Goal: Task Accomplishment & Management: Use online tool/utility

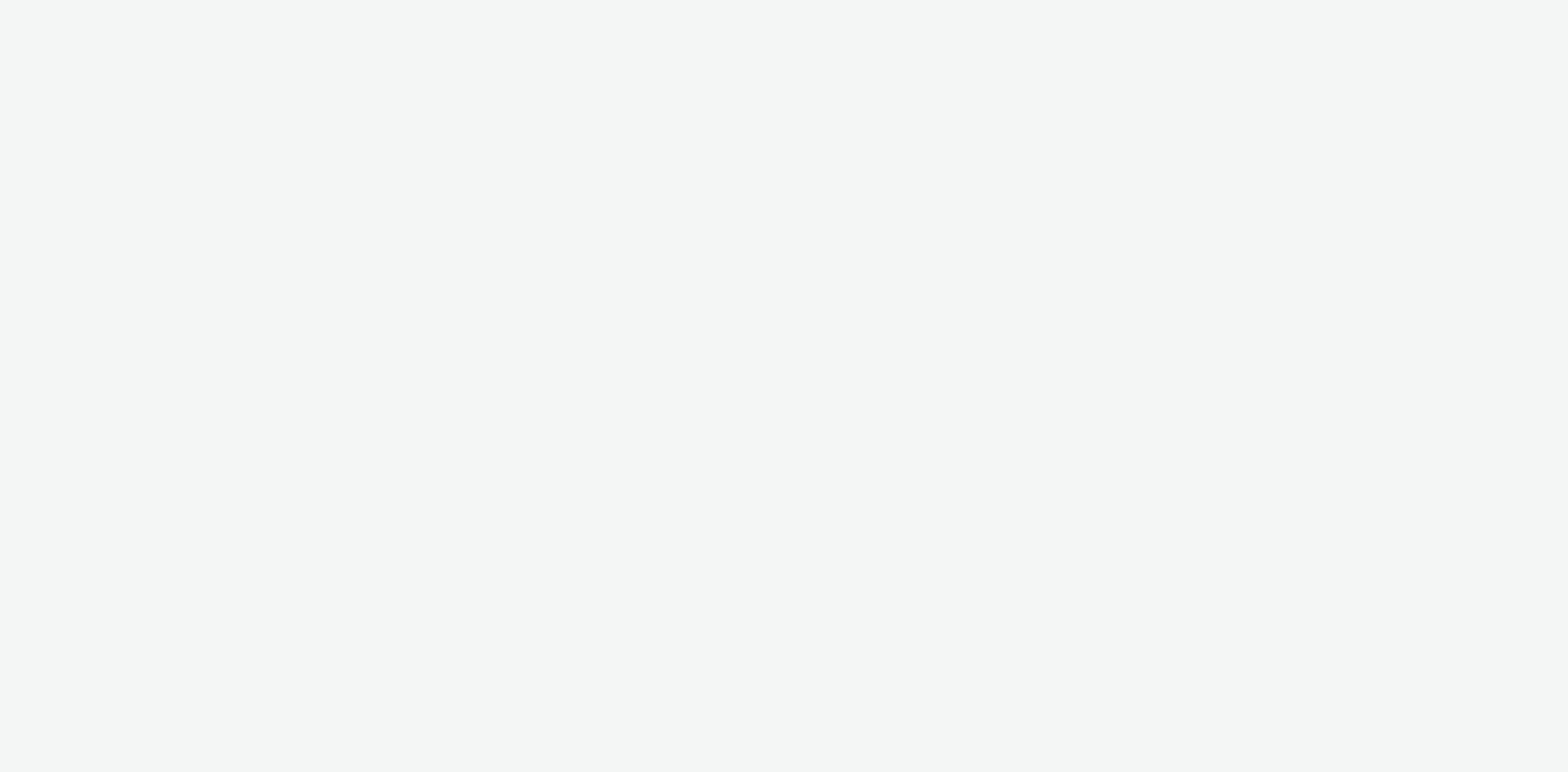
select select "d07aba32-d775-4fed-a722-f10c6504dd64"
select select "f97d6638-e0a1-4f7a-bf46-55015878e29e"
select select "d07aba32-d775-4fed-a722-f10c6504dd64"
select select "f97d6638-e0a1-4f7a-bf46-55015878e29e"
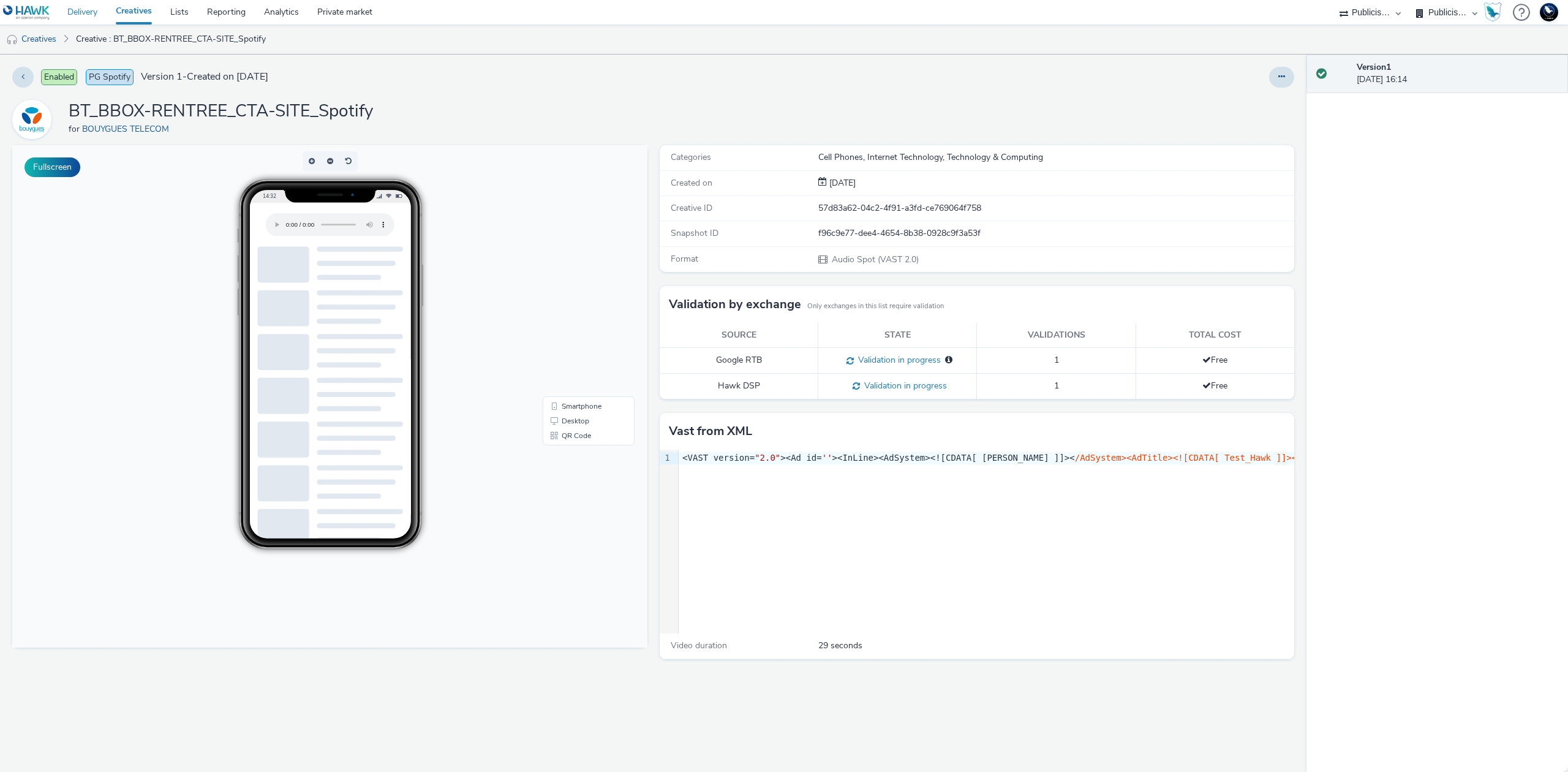
drag, startPoint x: 89, startPoint y: 6, endPoint x: 125, endPoint y: 7, distance: 36.0
click at [91, 7] on link "Delivery" at bounding box center [82, 12] width 49 height 24
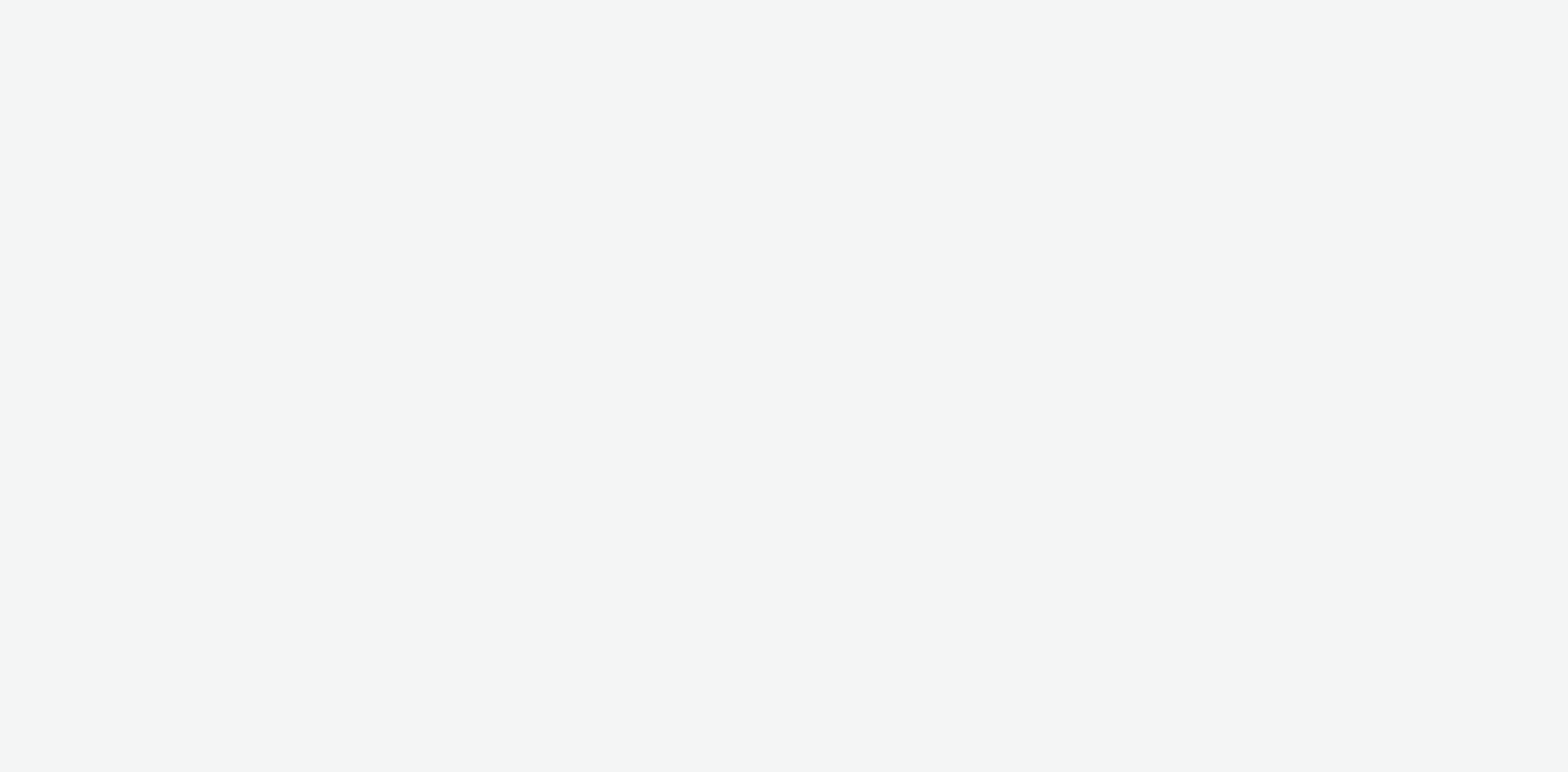
select select "d07aba32-d775-4fed-a722-f10c6504dd64"
select select "f97d6638-e0a1-4f7a-bf46-55015878e29e"
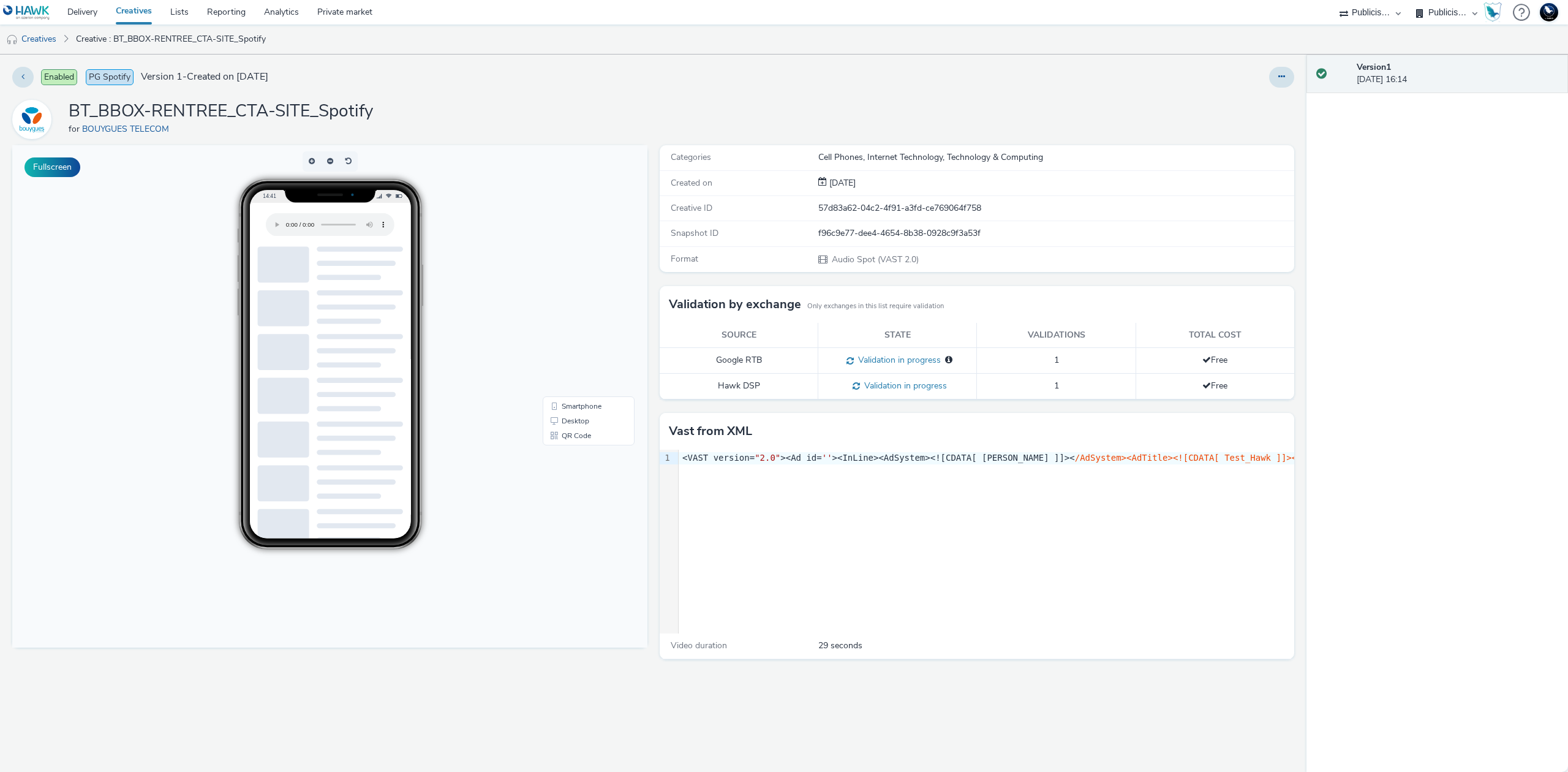
click at [317, 111] on h1 "BT_BBOX-RENTREE_CTA-SITE_Spotify" at bounding box center [221, 112] width 305 height 24
copy h1 "BT_BBOX-RENTREE_CTA-SITE_Spotify"
click at [1282, 77] on icon at bounding box center [1281, 77] width 6 height 9
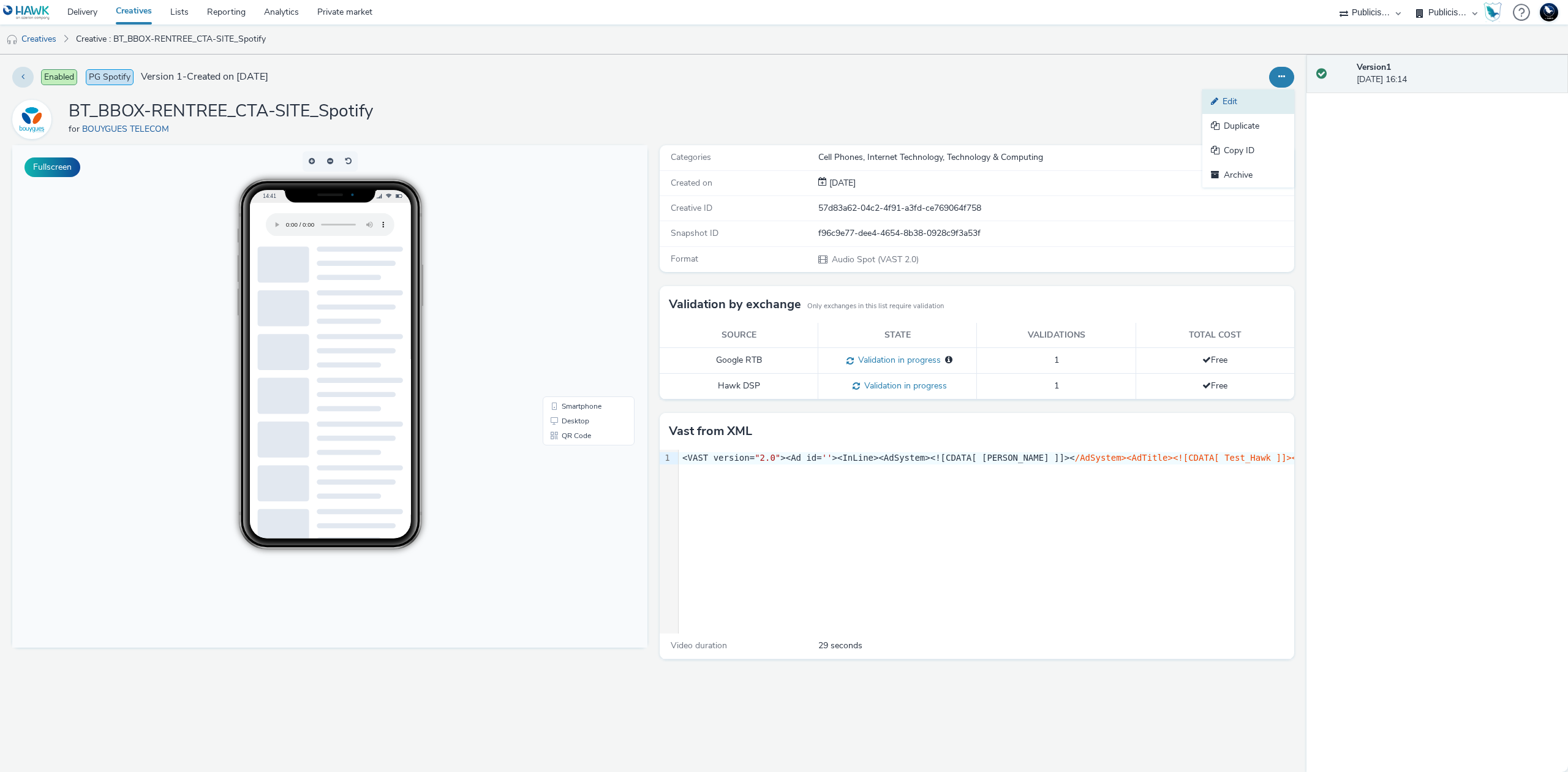
click at [1255, 98] on link "Edit" at bounding box center [1248, 102] width 92 height 24
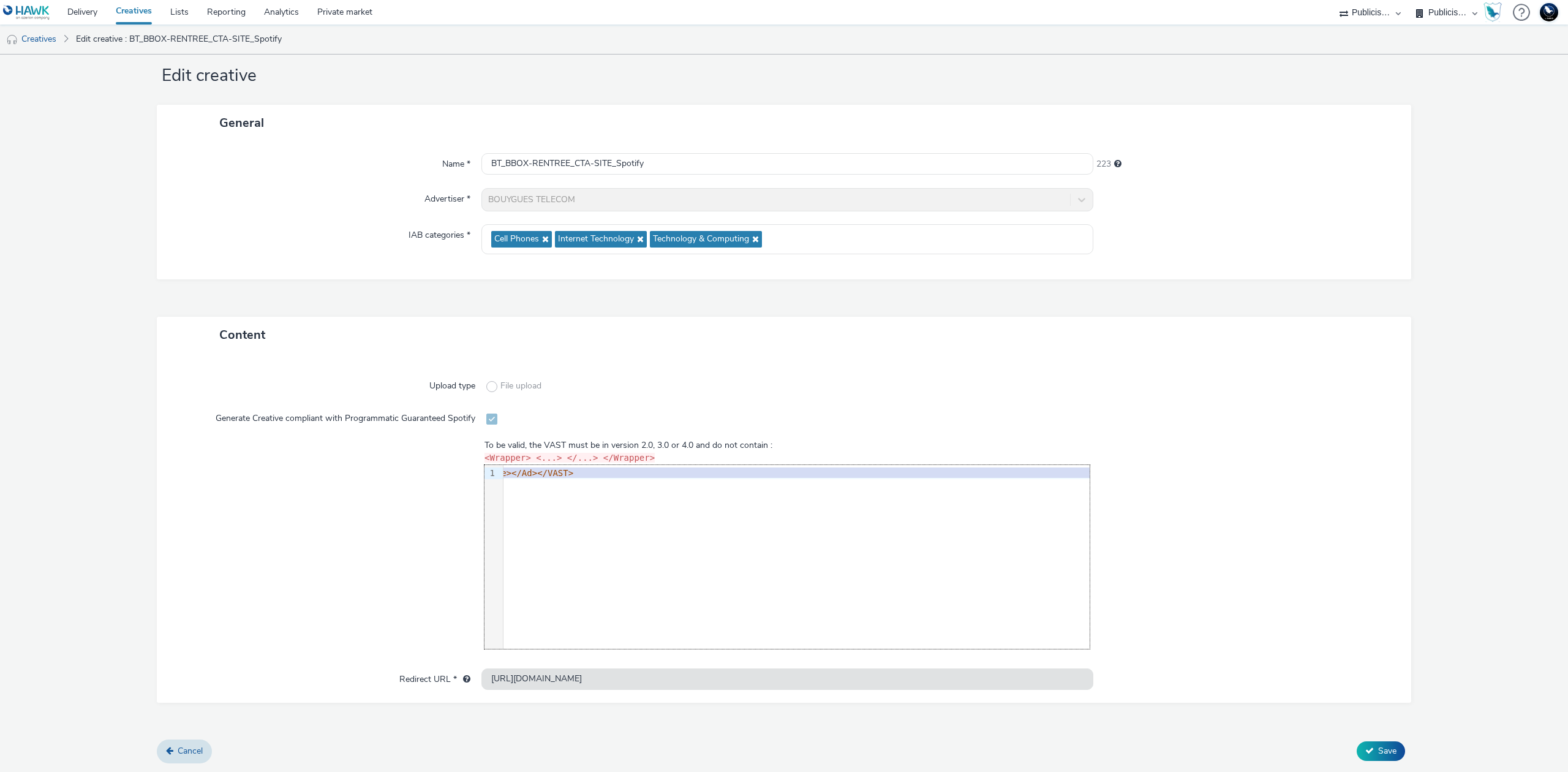
scroll to position [0, 5575]
drag, startPoint x: 603, startPoint y: 474, endPoint x: 954, endPoint y: 476, distance: 351.0
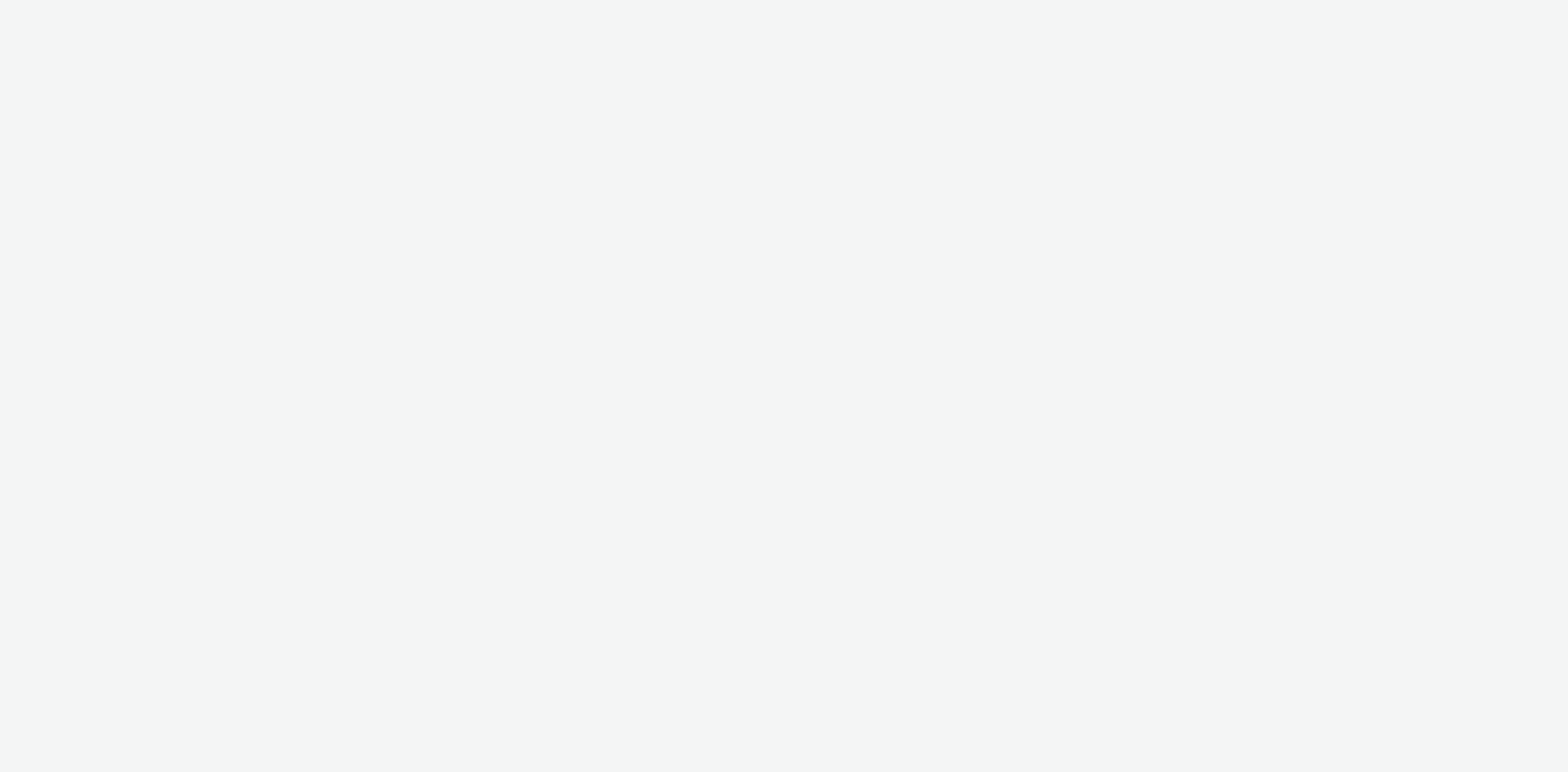
select select "d07aba32-d775-4fed-a722-f10c6504dd64"
select select "f97d6638-e0a1-4f7a-bf46-55015878e29e"
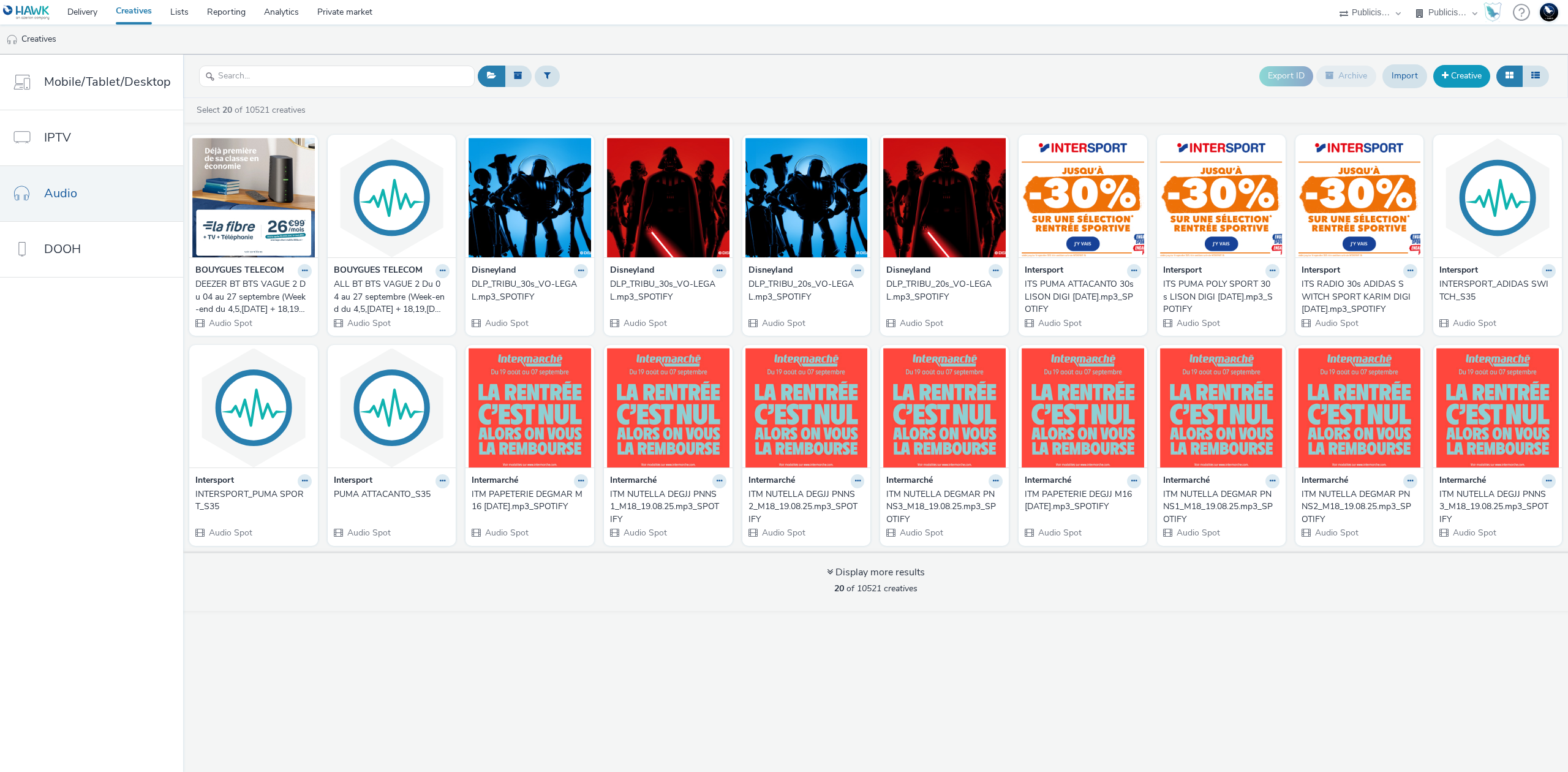
click at [1461, 76] on link "Creative" at bounding box center [1462, 76] width 57 height 22
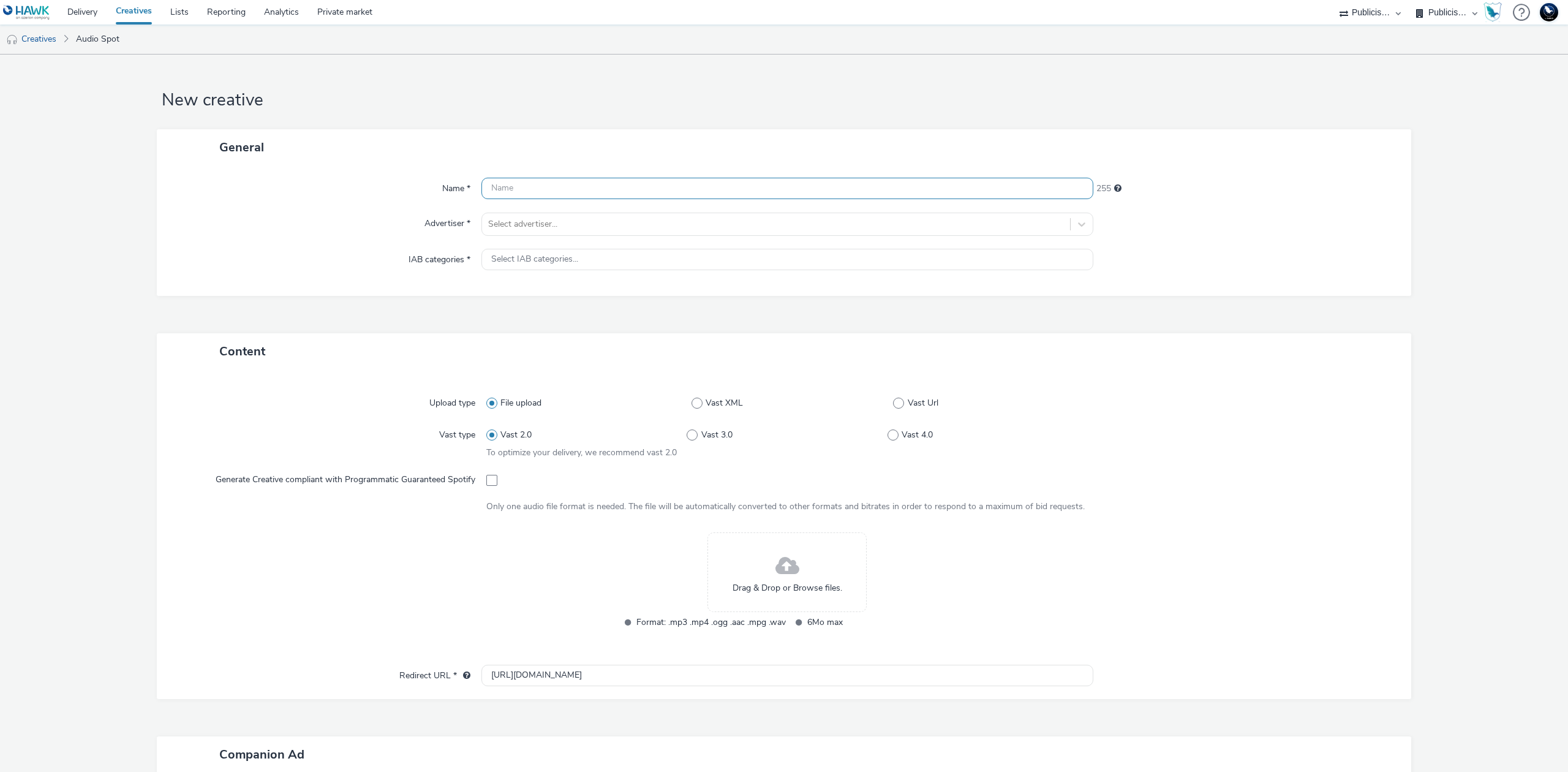
paste input "BT_BBOX-RENTREE_CTA-SITE_Spotify"
type input "BT_BBOX-RENTREE_CTA-SITE_Spotify_V2"
click at [757, 224] on div at bounding box center [775, 224] width 576 height 15
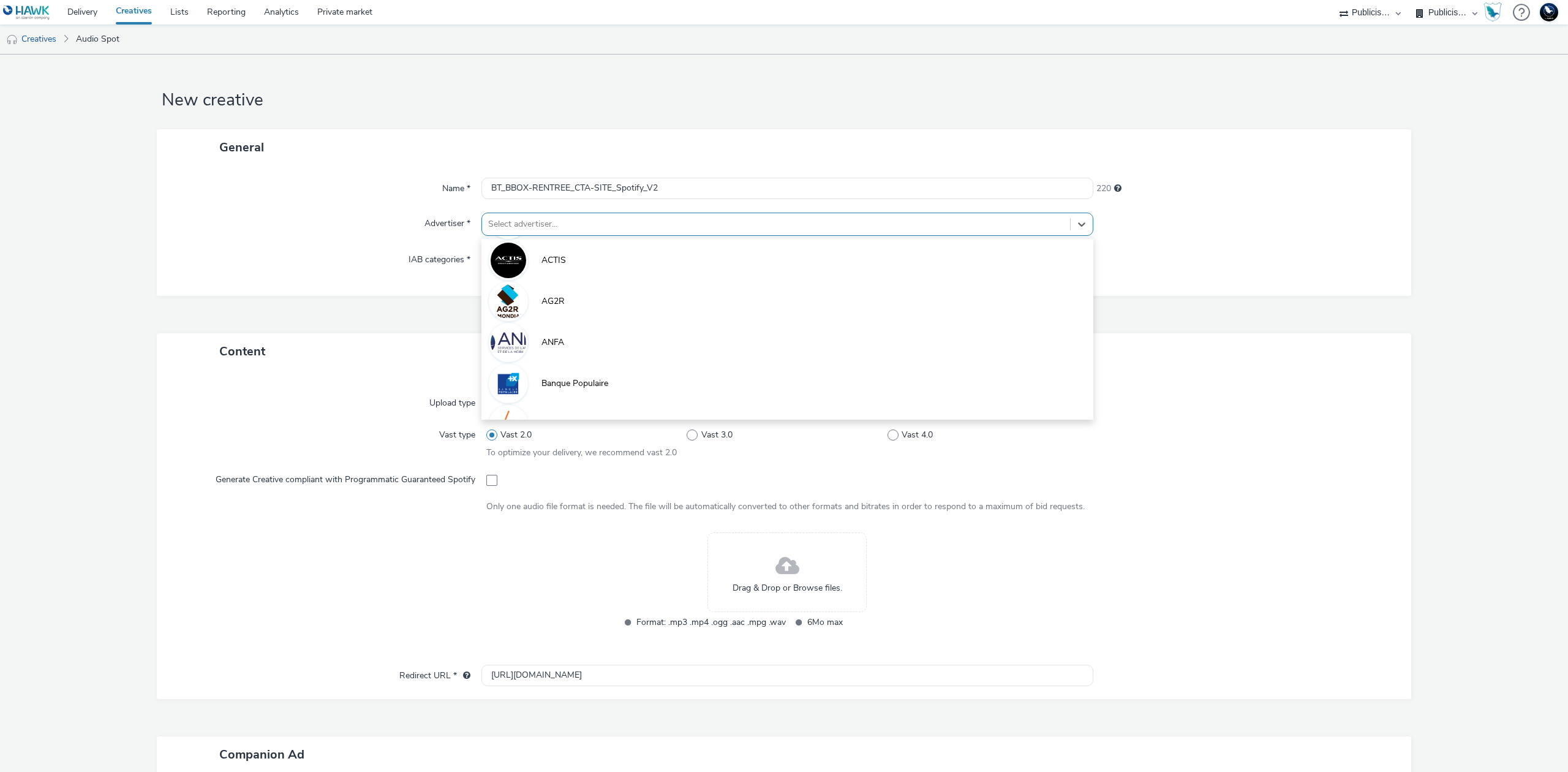
scroll to position [163, 0]
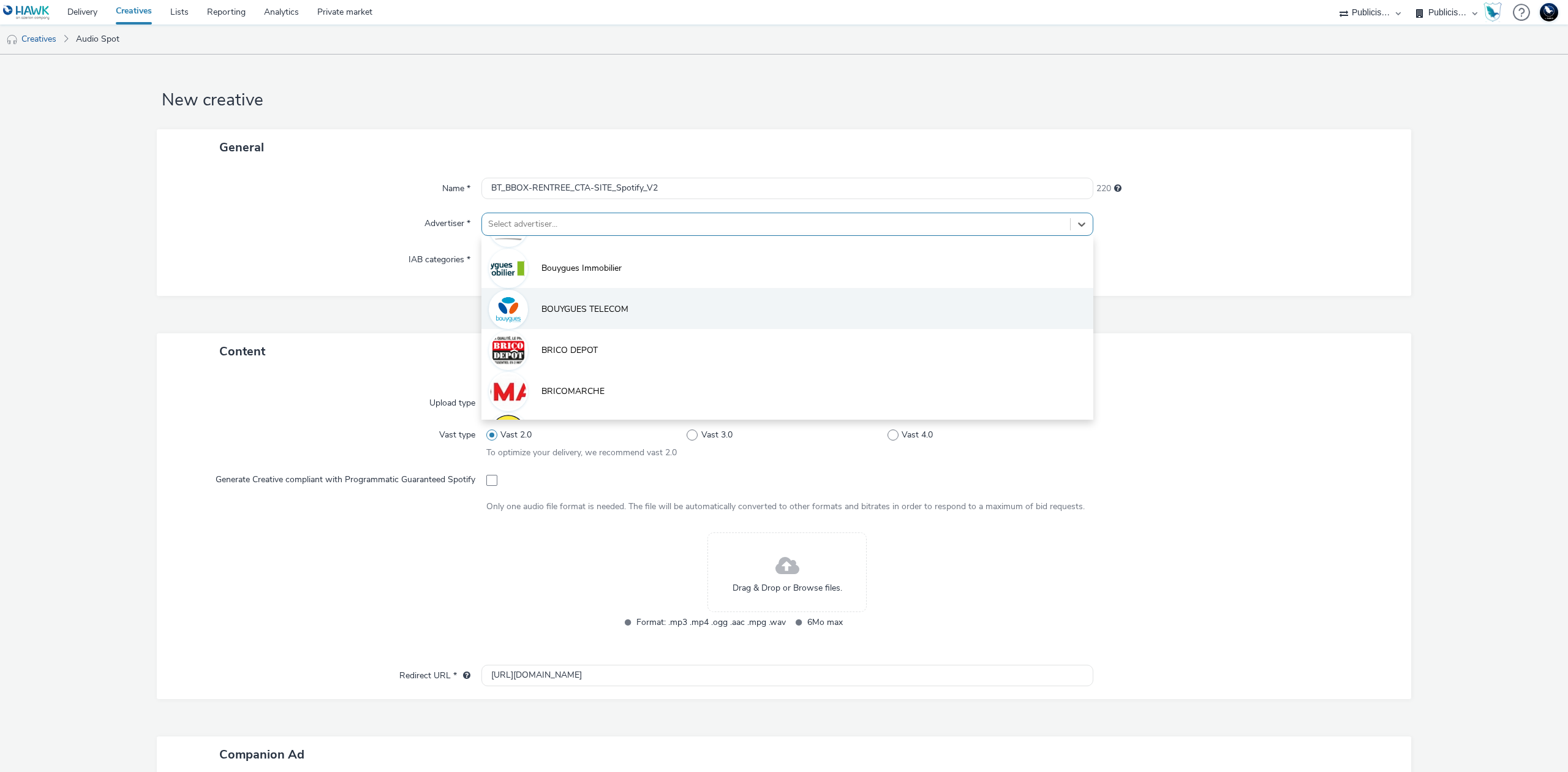
click at [674, 253] on div "123 Pare-Brise ACTIS AG2R ANFA Banque Populaire BHV BIVB Blackstore BoConcept B…" at bounding box center [787, 328] width 612 height 184
click at [662, 309] on li "BOUYGUES TELECOM" at bounding box center [787, 315] width 612 height 41
type input "http://bouyguestelecom.fr"
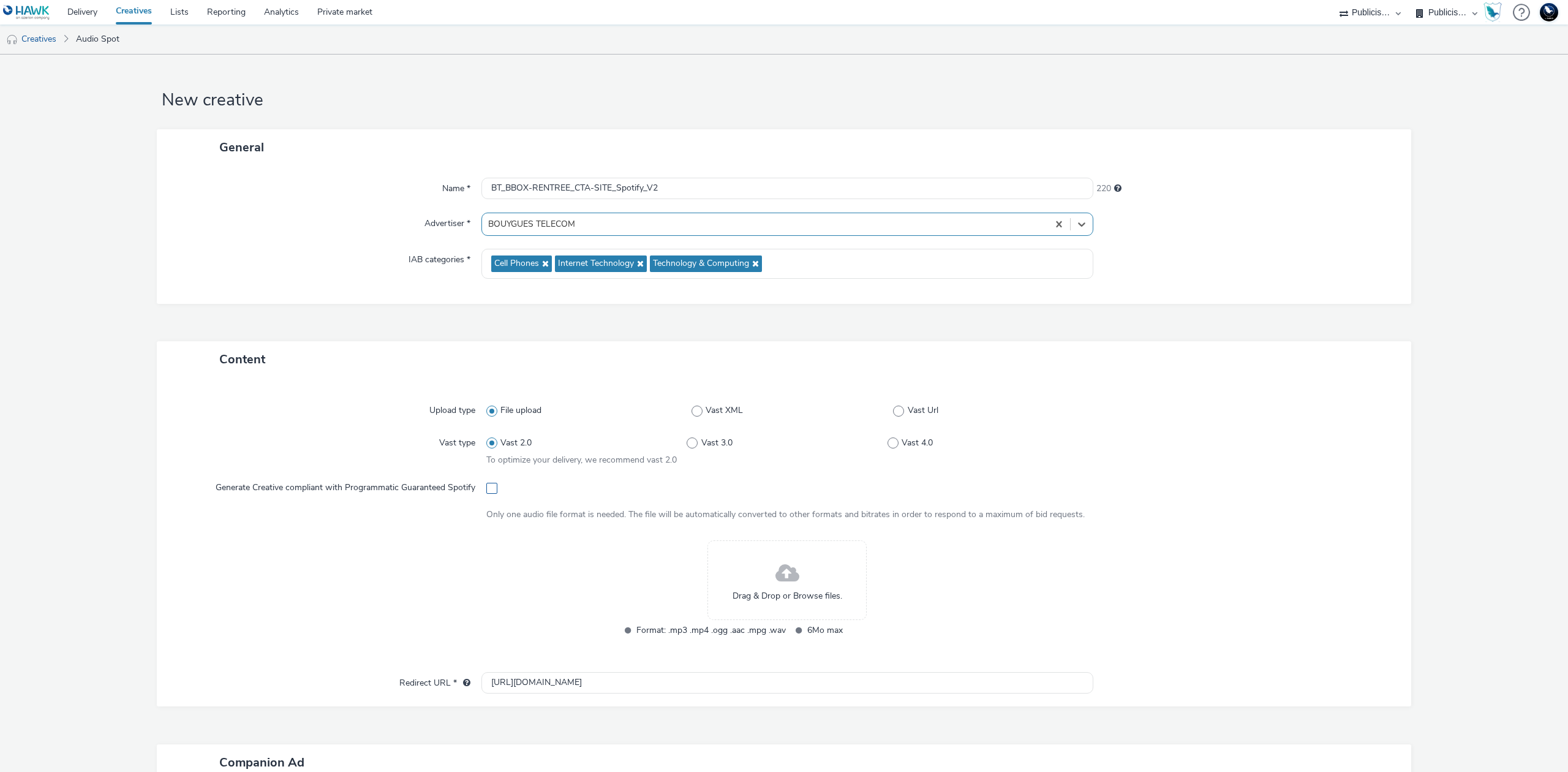
click at [488, 488] on span at bounding box center [491, 488] width 11 height 11
checkbox input "true"
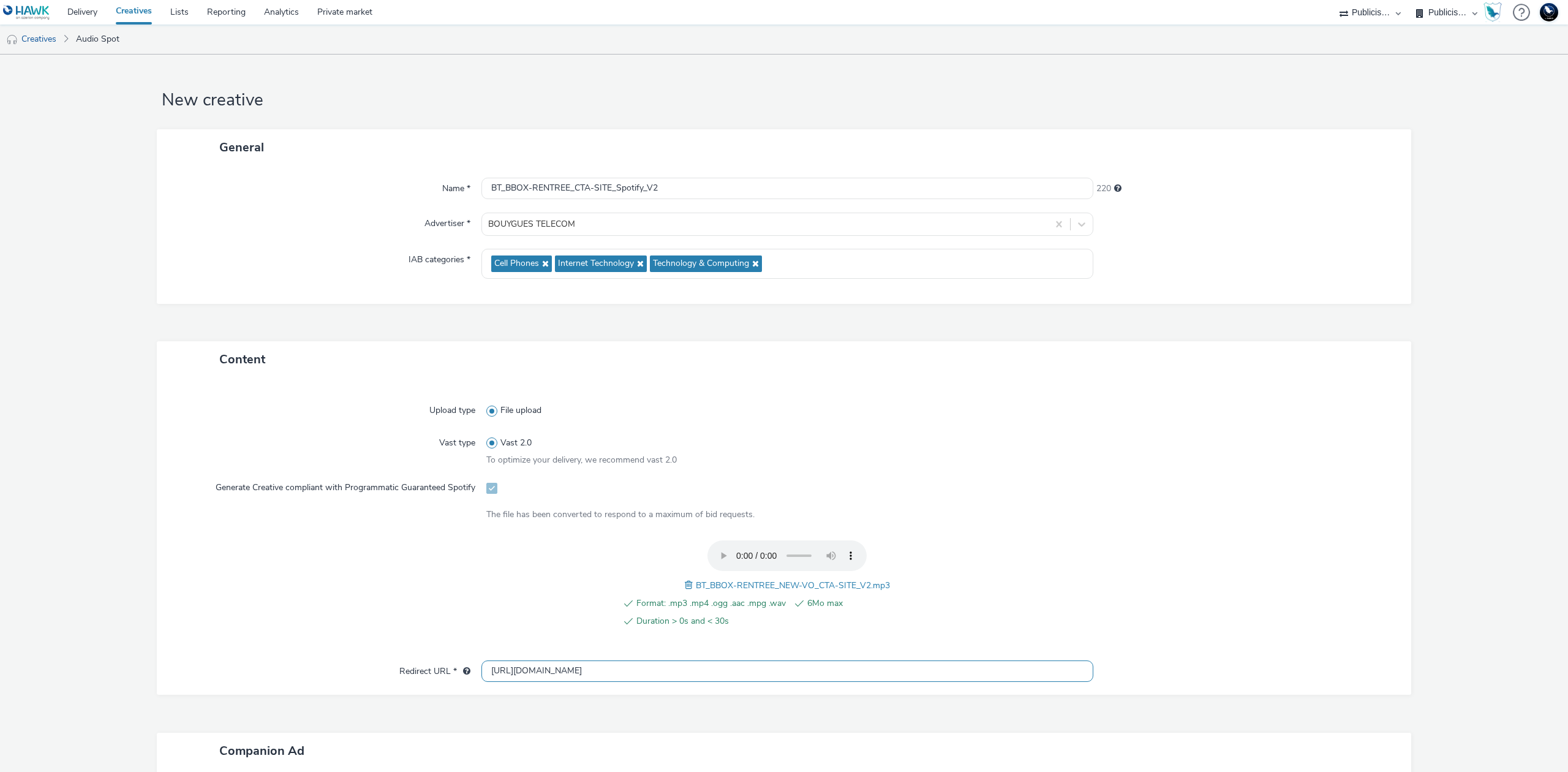
click at [650, 675] on input "http://bouyguestelecom.fr" at bounding box center [787, 671] width 612 height 21
paste input "s://www.bouyguestelecom.fr/offres-internet#box-internet"
type input "https://www.bouyguestelecom.fr/offres-internet#box-internet"
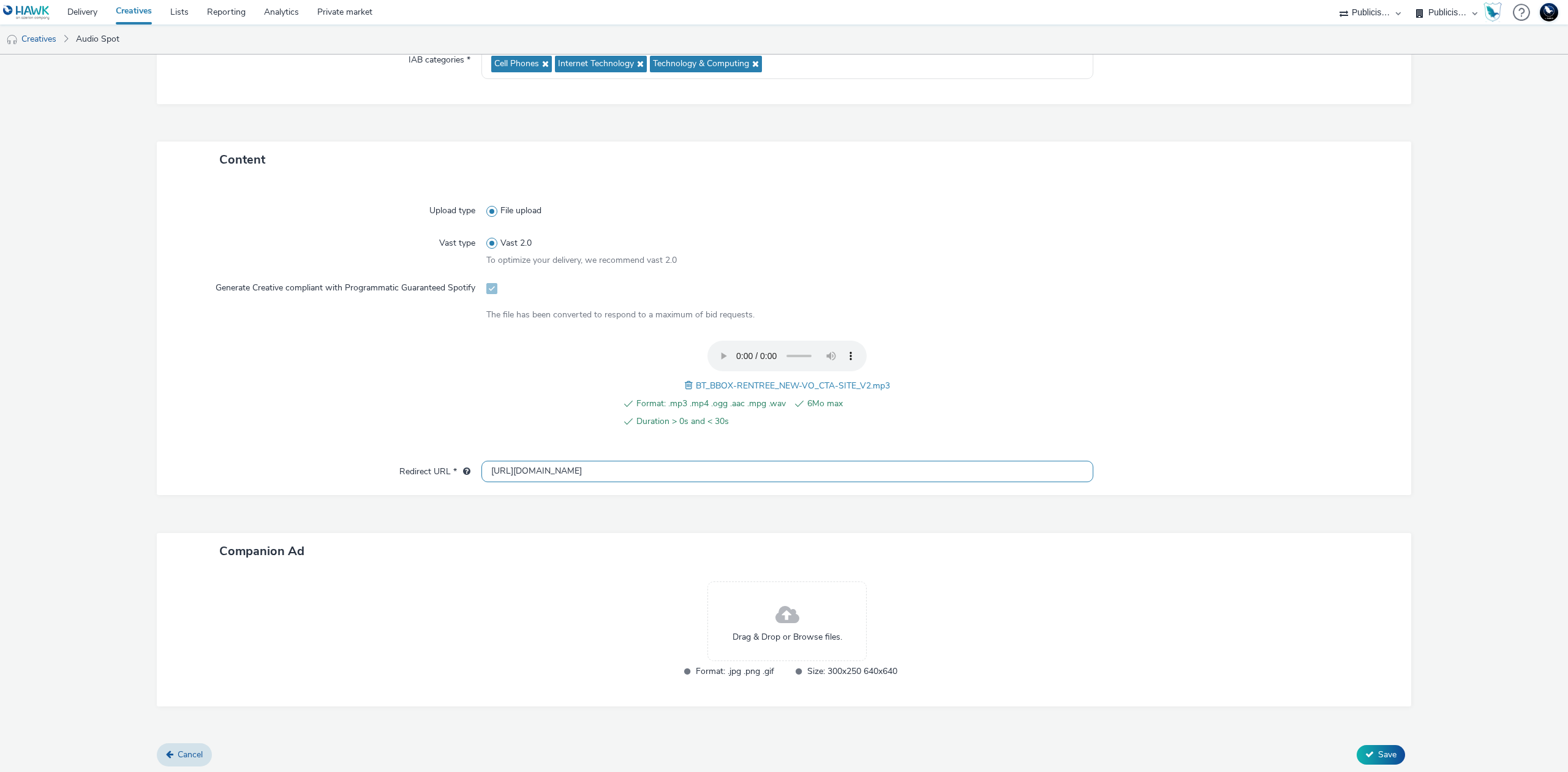
scroll to position [202, 0]
click at [1378, 748] on span "Save" at bounding box center [1388, 752] width 19 height 11
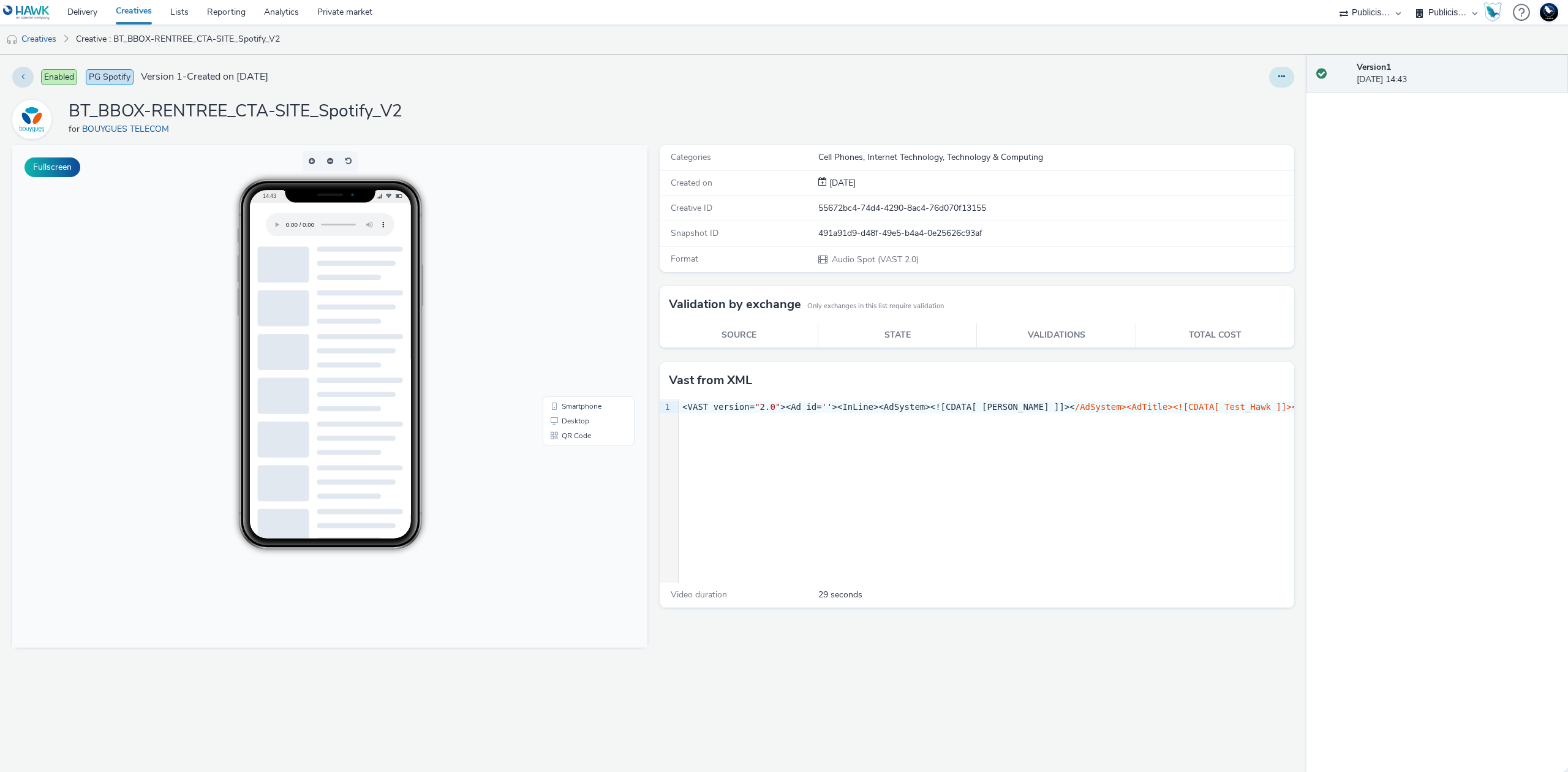
click at [1281, 81] on icon at bounding box center [1281, 77] width 6 height 9
click at [1260, 101] on link "Edit" at bounding box center [1248, 102] width 92 height 24
click at [366, 113] on h1 "BT_BBOX-RENTREE_CTA-SITE_Spotify_V2" at bounding box center [235, 112] width 334 height 24
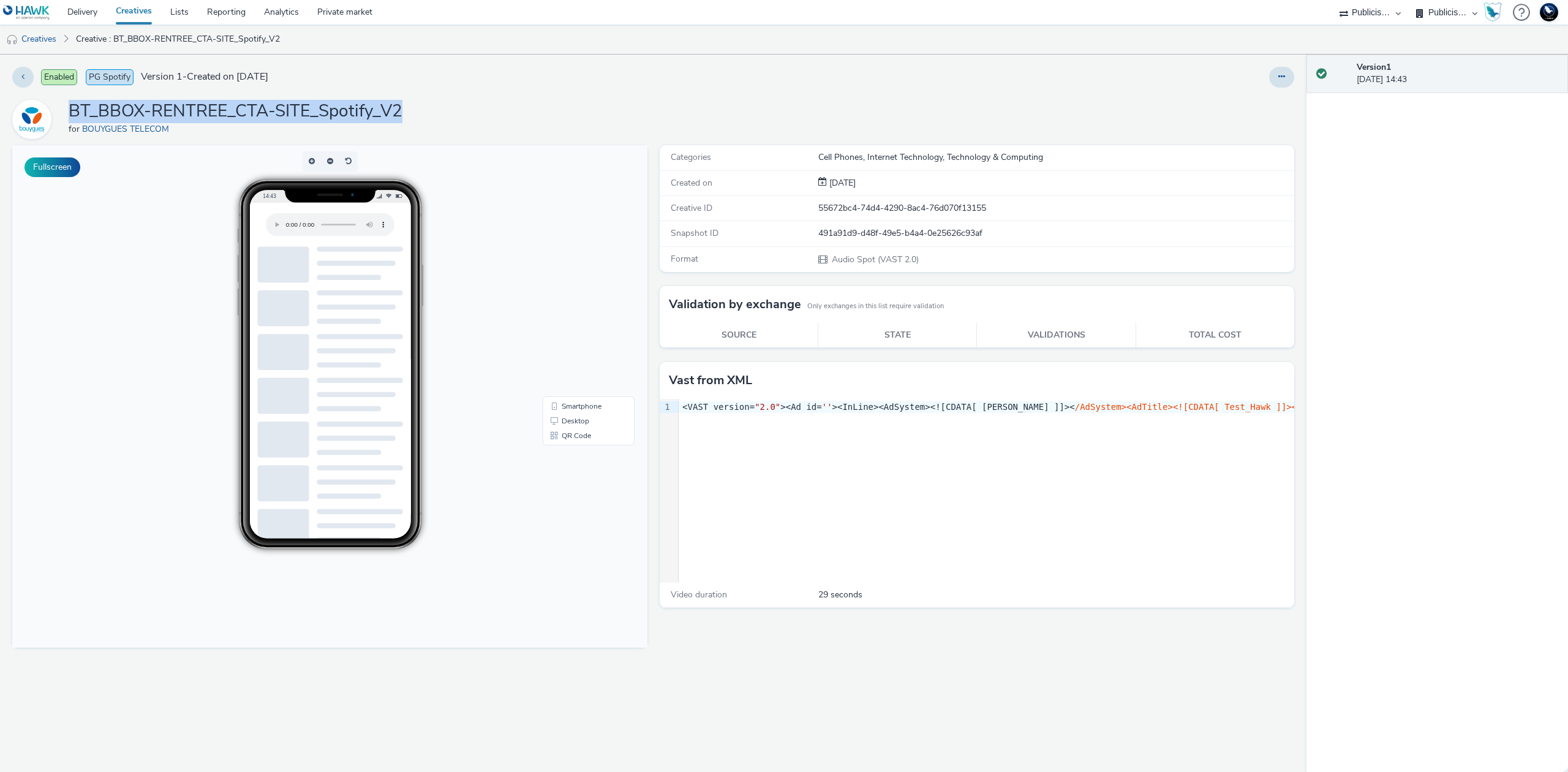
copy h1 "BT_BBOX-RENTREE_CTA-SITE_Spotify_V2"
click at [1287, 77] on button at bounding box center [1281, 77] width 25 height 21
click at [1243, 172] on link "Archive" at bounding box center [1248, 175] width 92 height 24
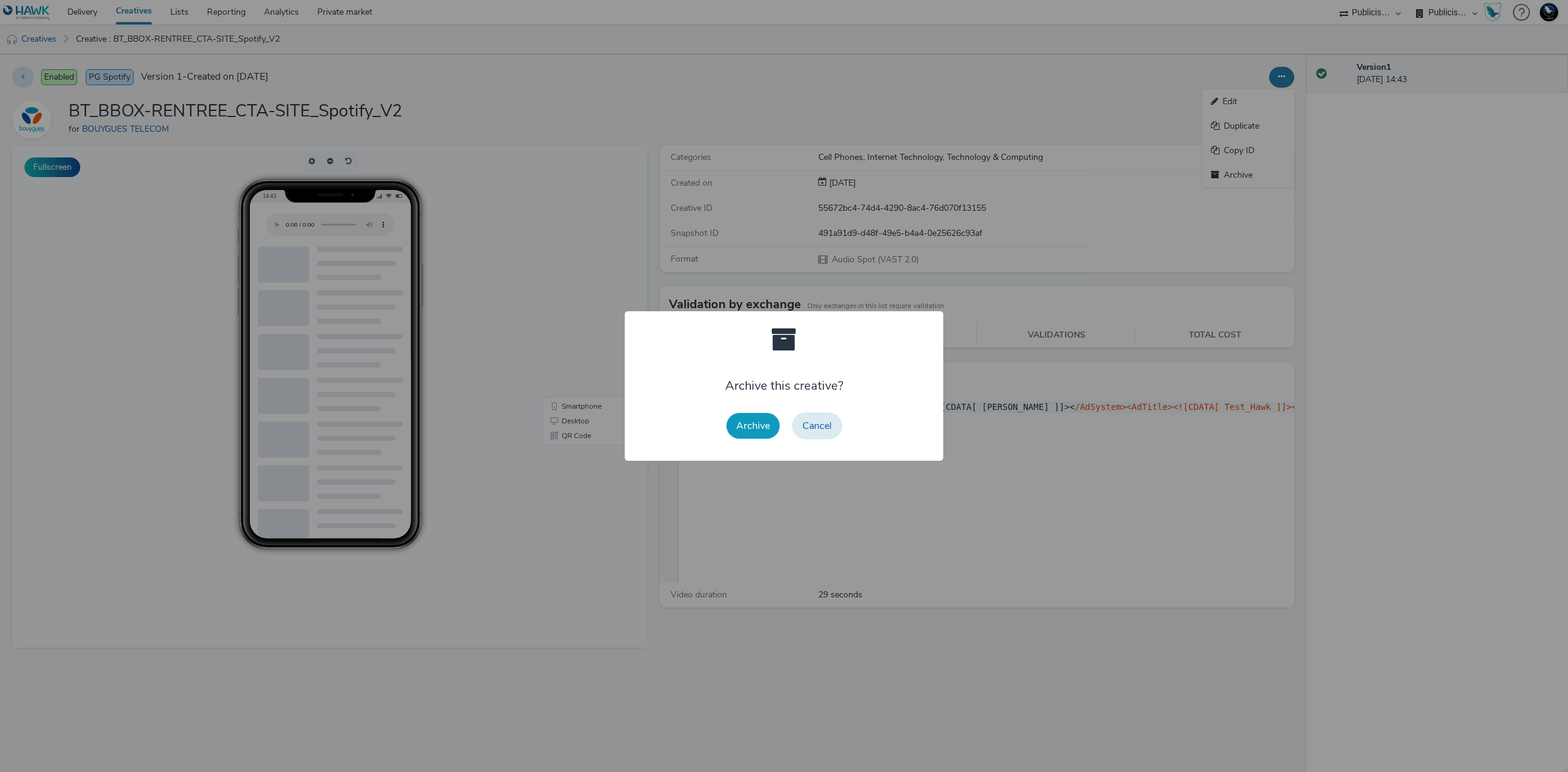
click at [750, 427] on button "Archive" at bounding box center [753, 426] width 53 height 26
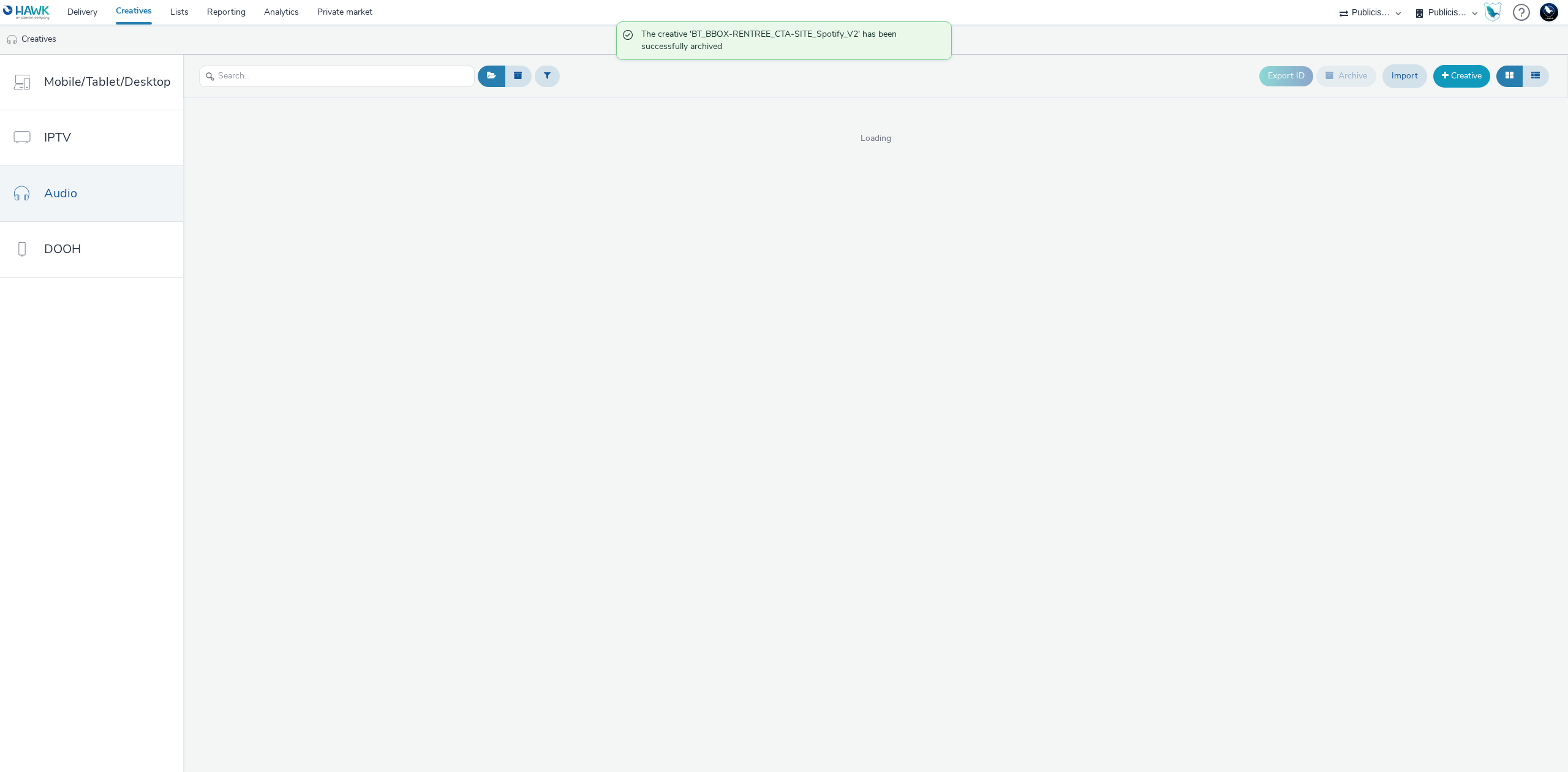
click at [1451, 72] on link "Creative" at bounding box center [1462, 76] width 57 height 22
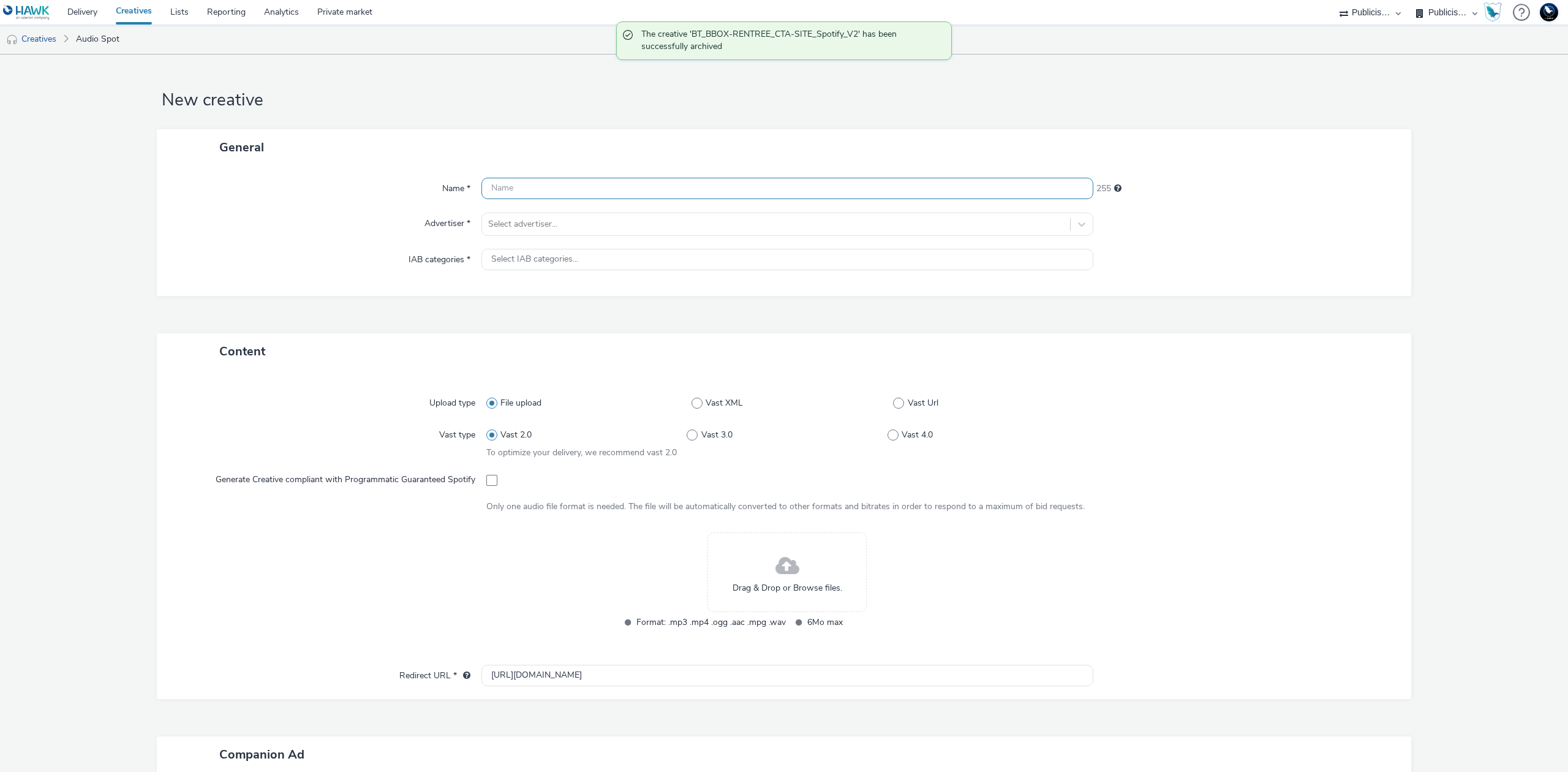
paste input "BT_BBOX-RENTREE_CTA-SITE_Spotify_V2"
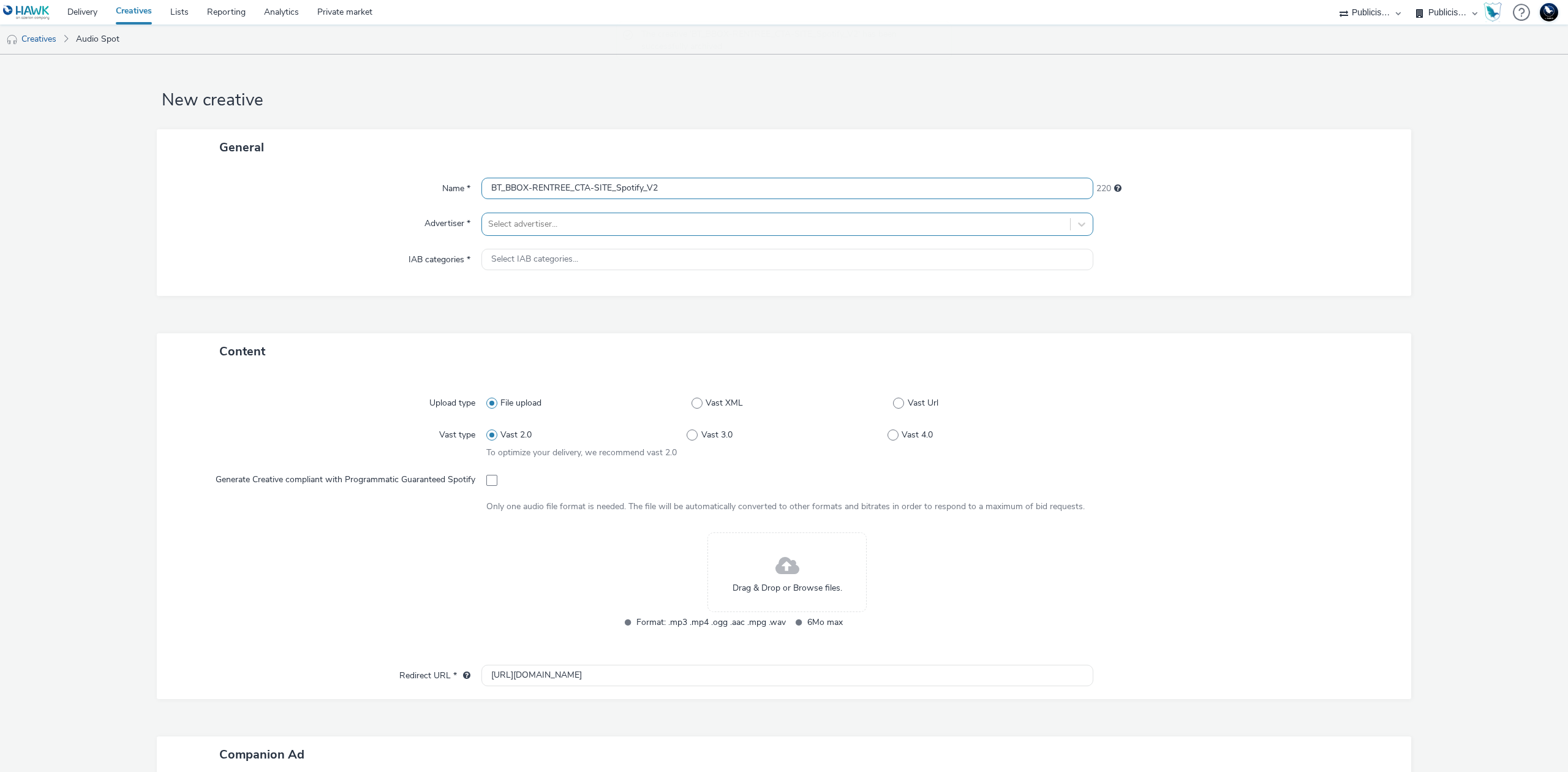
type input "BT_BBOX-RENTREE_CTA-SITE_Spotify_V2"
click at [723, 227] on div at bounding box center [775, 224] width 576 height 15
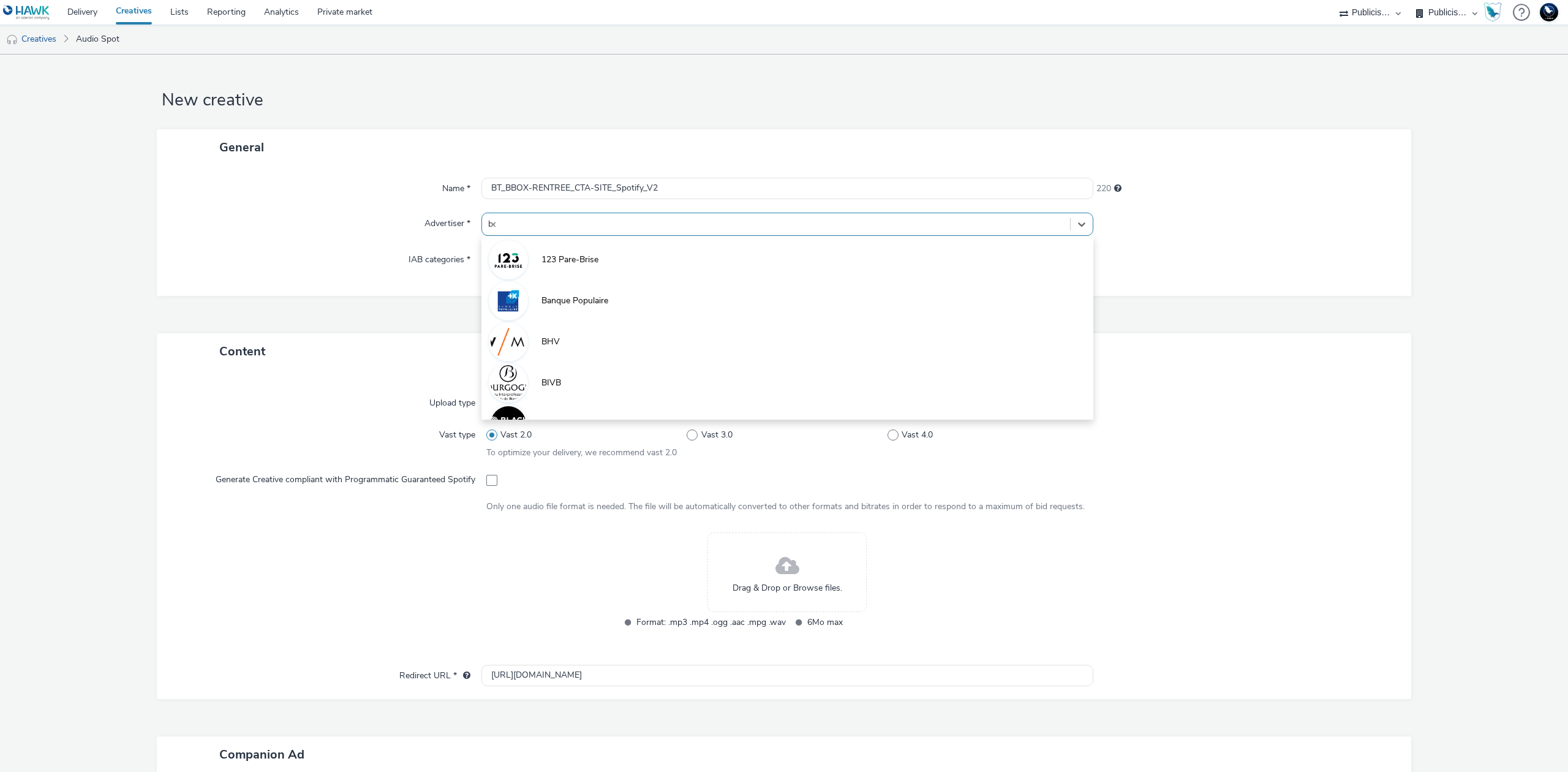
type input "bou"
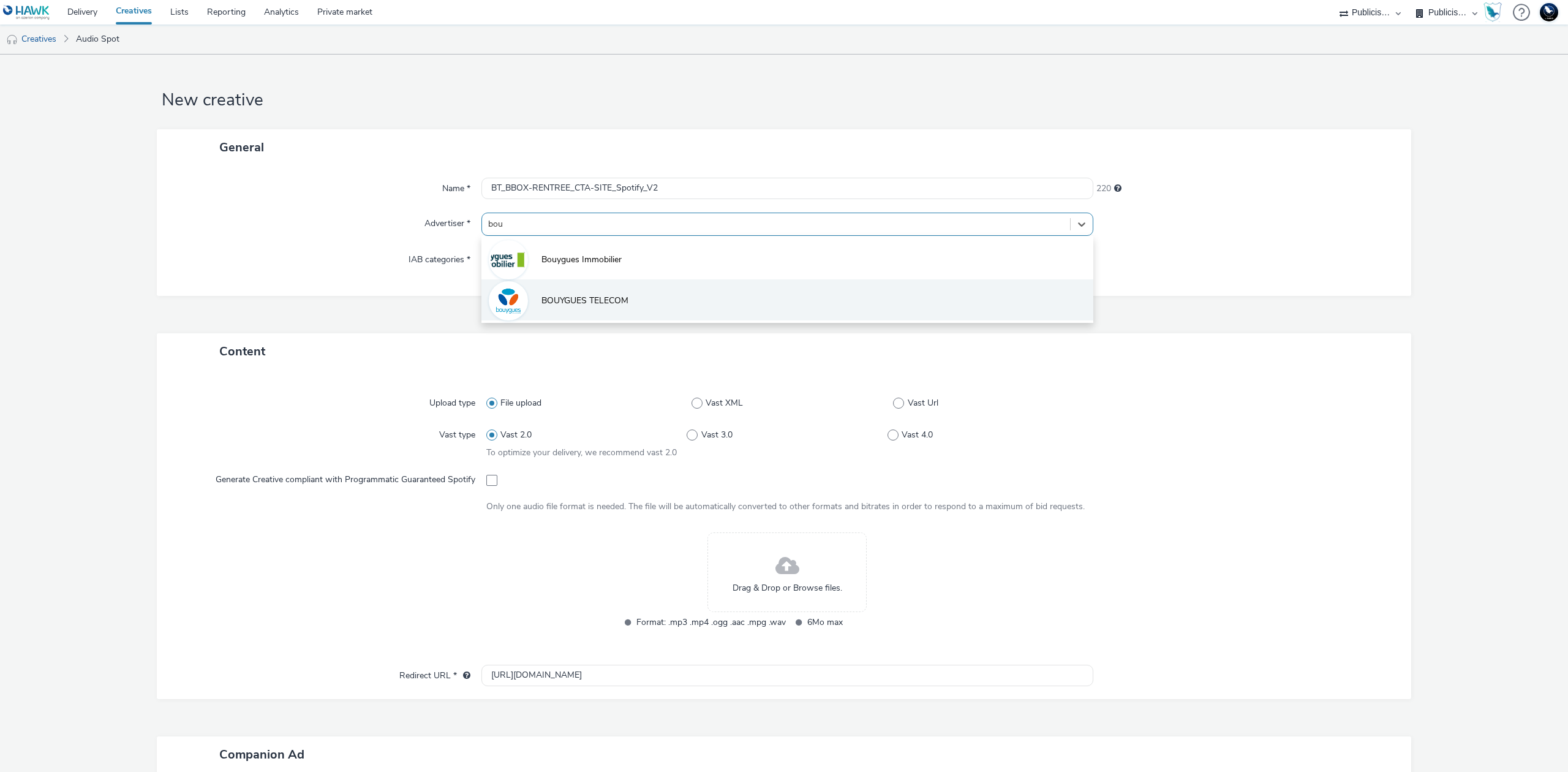
click at [660, 309] on li "BOUYGUES TELECOM" at bounding box center [787, 299] width 612 height 41
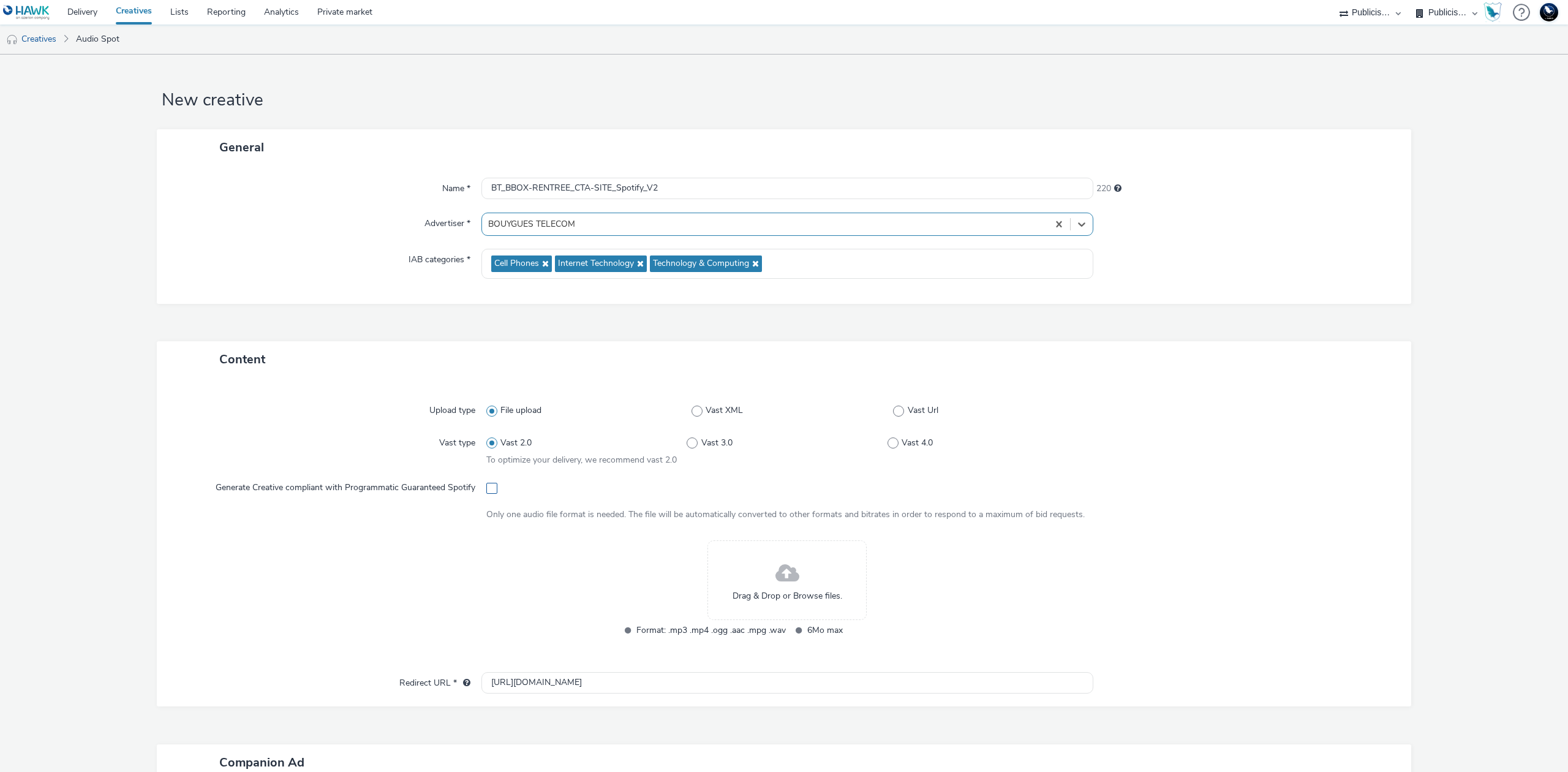
click at [486, 490] on span at bounding box center [491, 488] width 11 height 11
checkbox input "true"
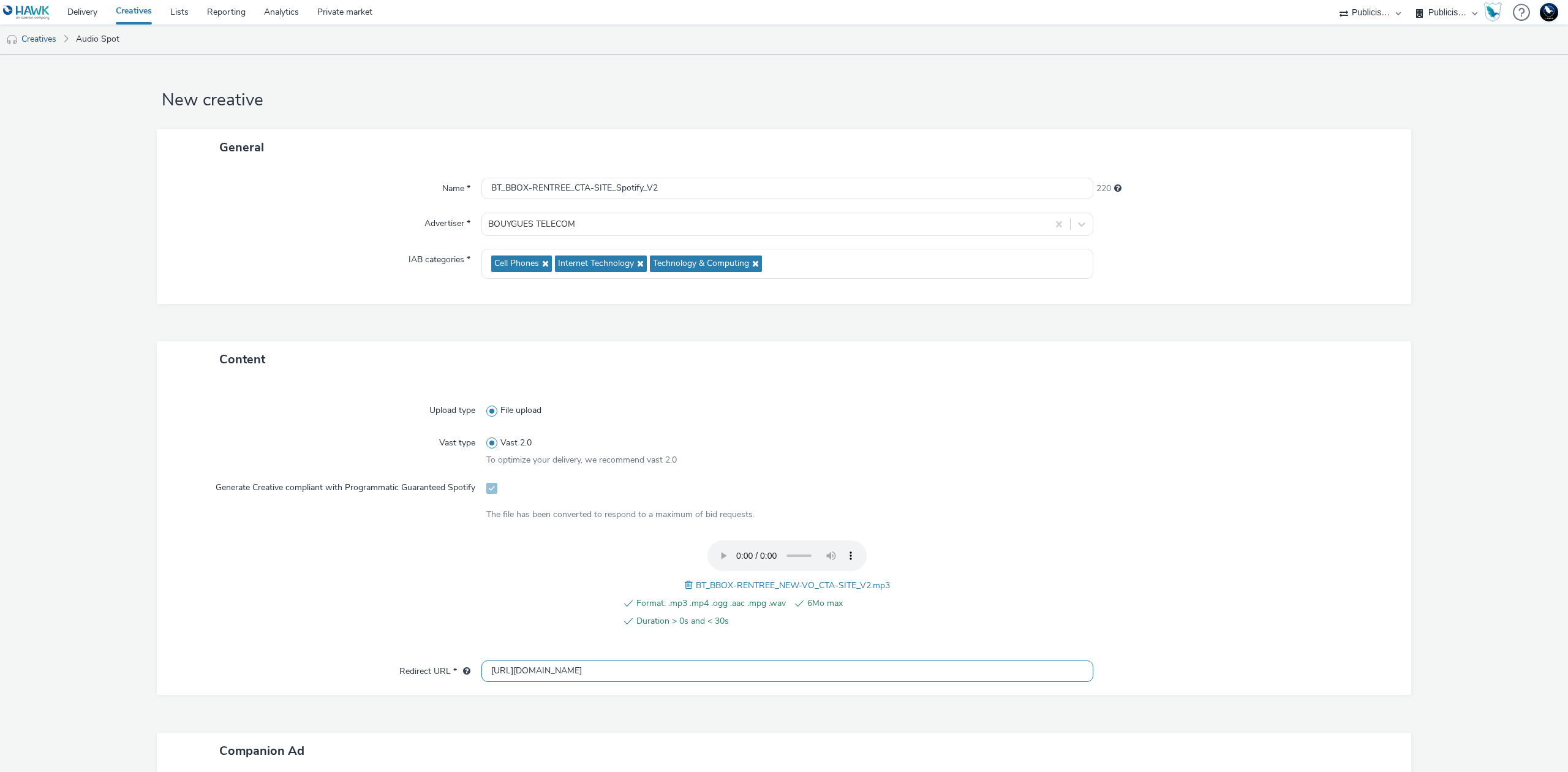
click at [544, 665] on input "http://bouyguestelecom.fr" at bounding box center [787, 671] width 612 height 21
paste input "s://www.bouyguestelecom.fr/offres-internet#box-internet"
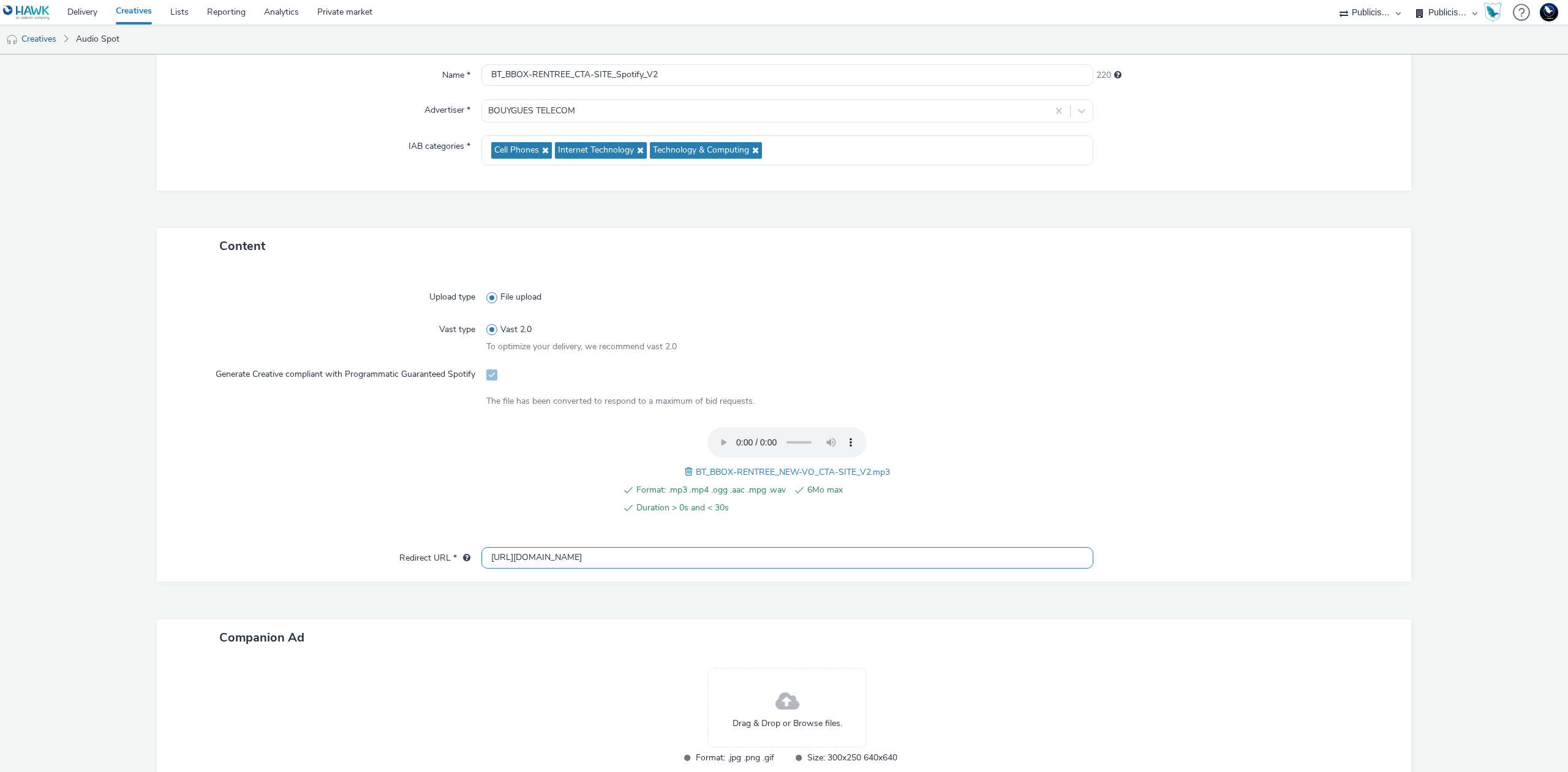
scroll to position [202, 0]
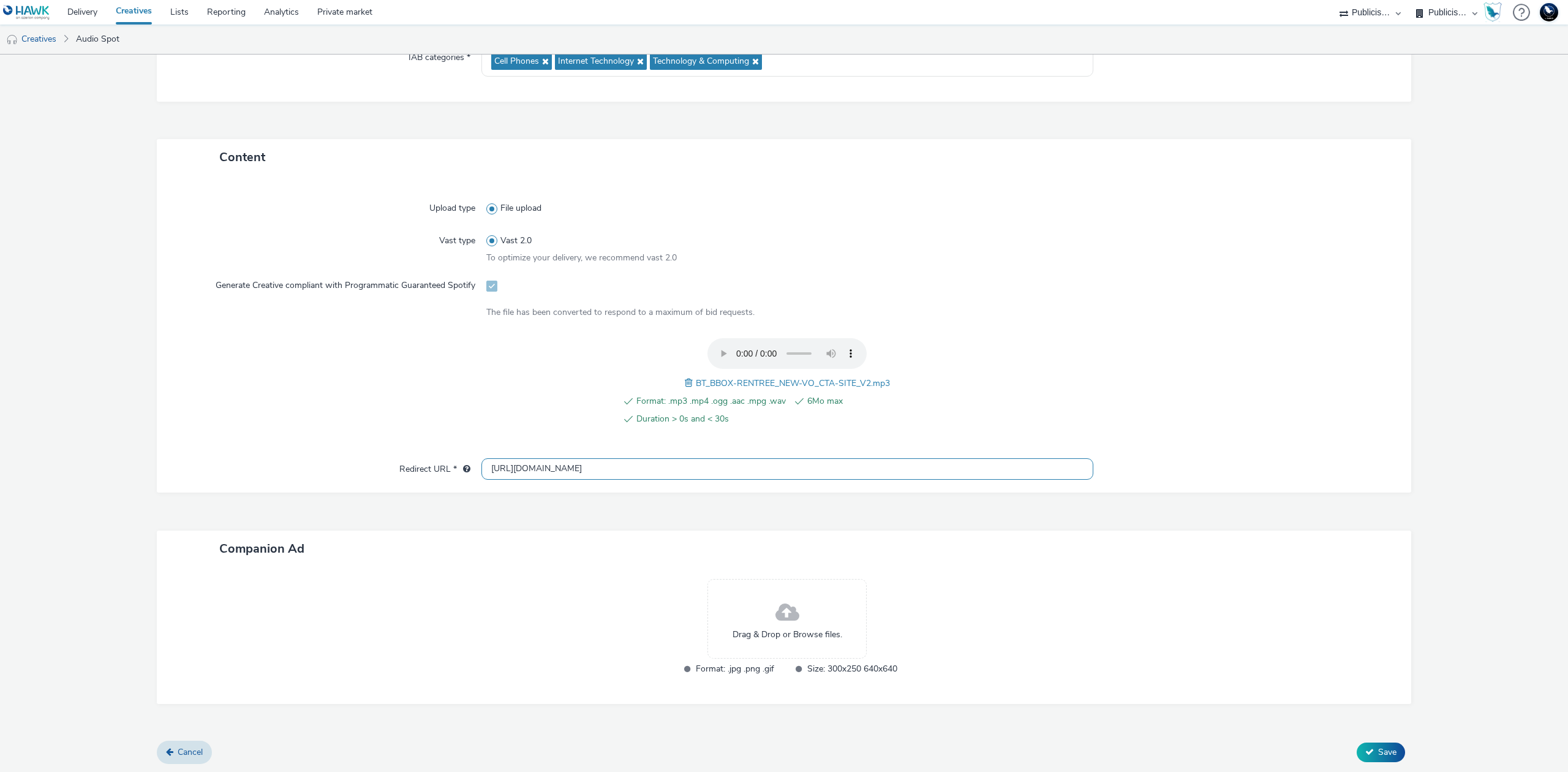
type input "https://www.bouyguestelecom.fr/offres-internet#box-internet"
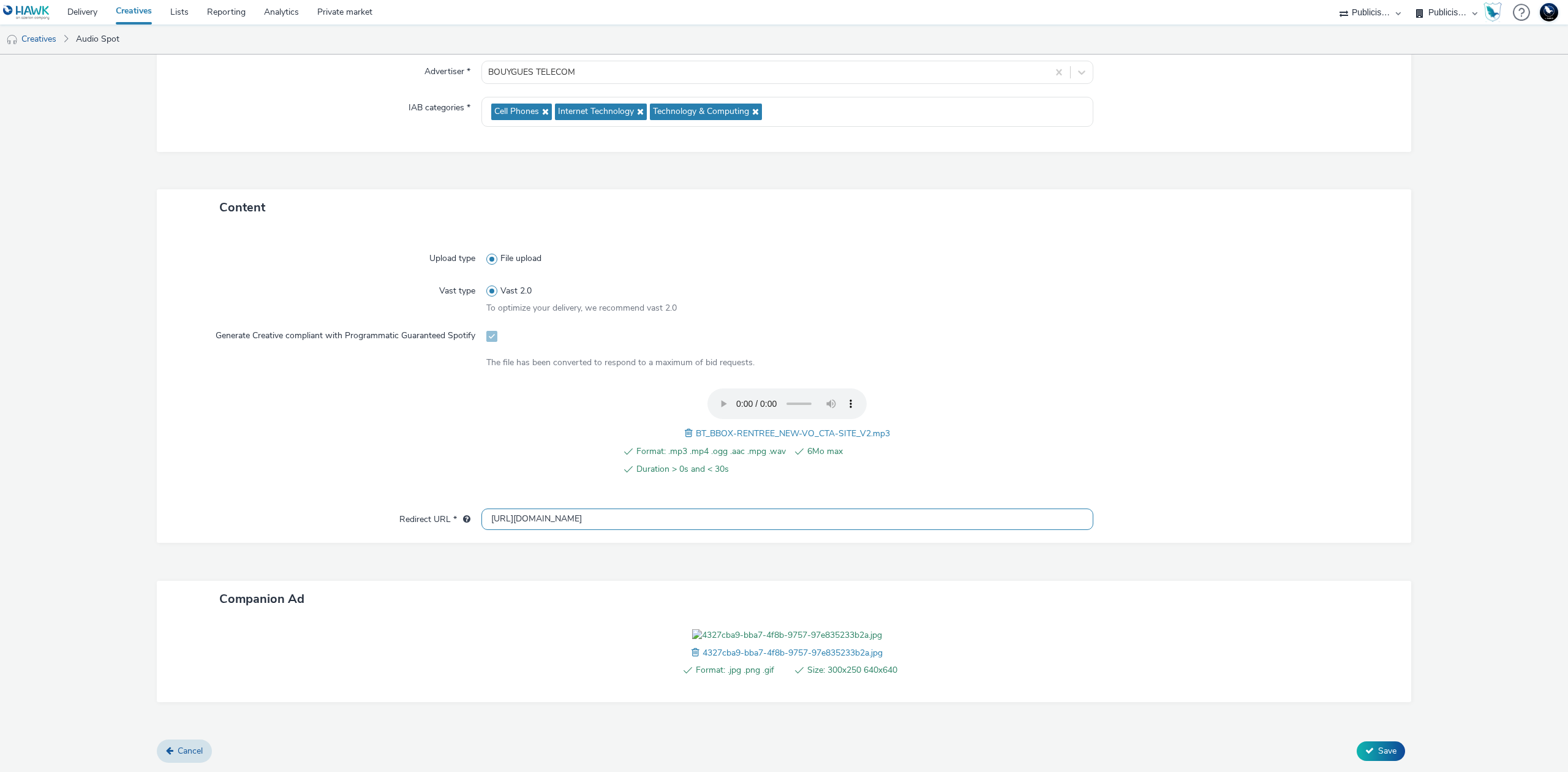
scroll to position [221, 0]
click at [1366, 755] on icon at bounding box center [1370, 751] width 9 height 9
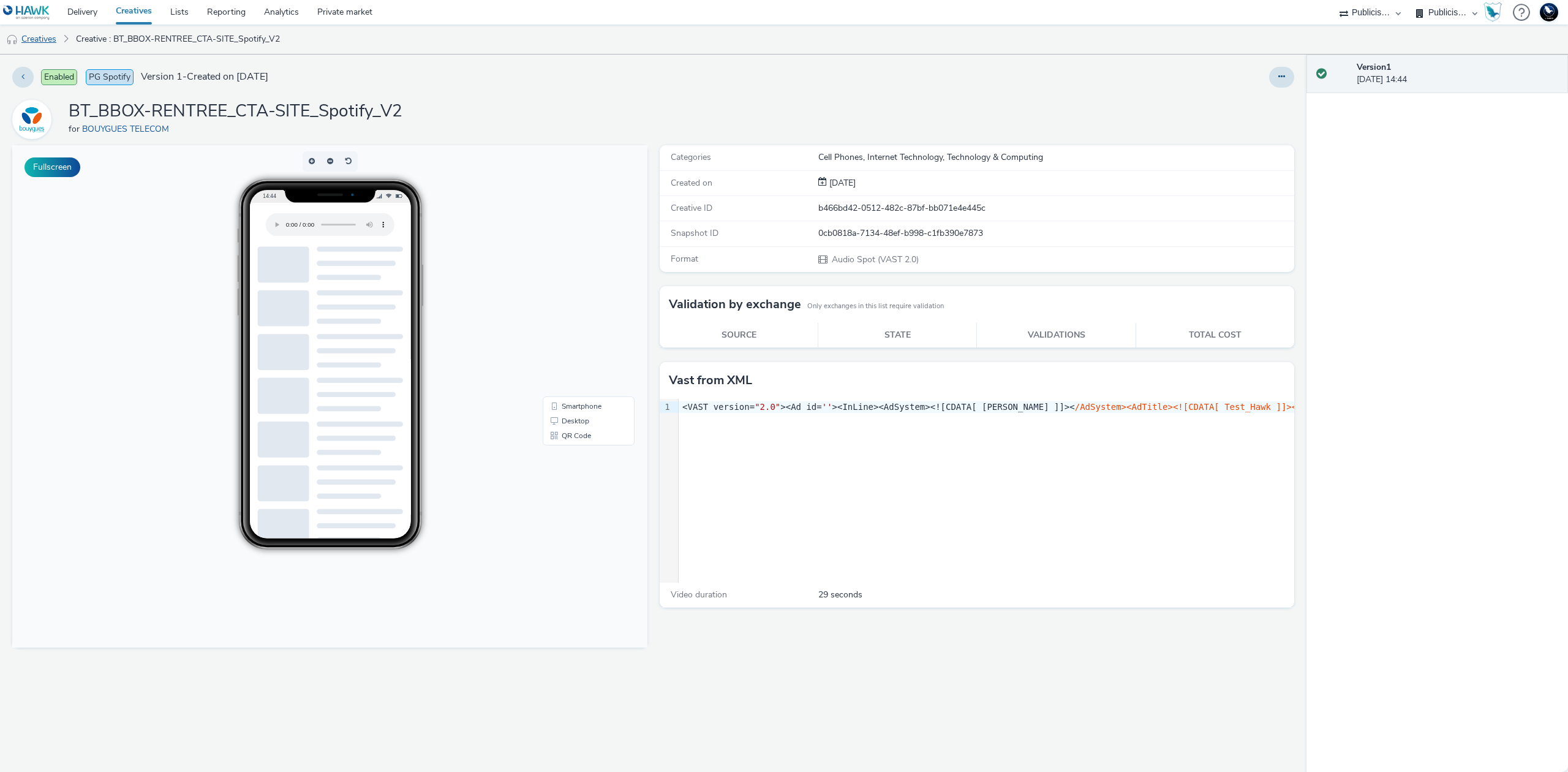
drag, startPoint x: 43, startPoint y: 38, endPoint x: 442, endPoint y: 0, distance: 400.8
click at [43, 38] on link "Creatives" at bounding box center [31, 39] width 62 height 29
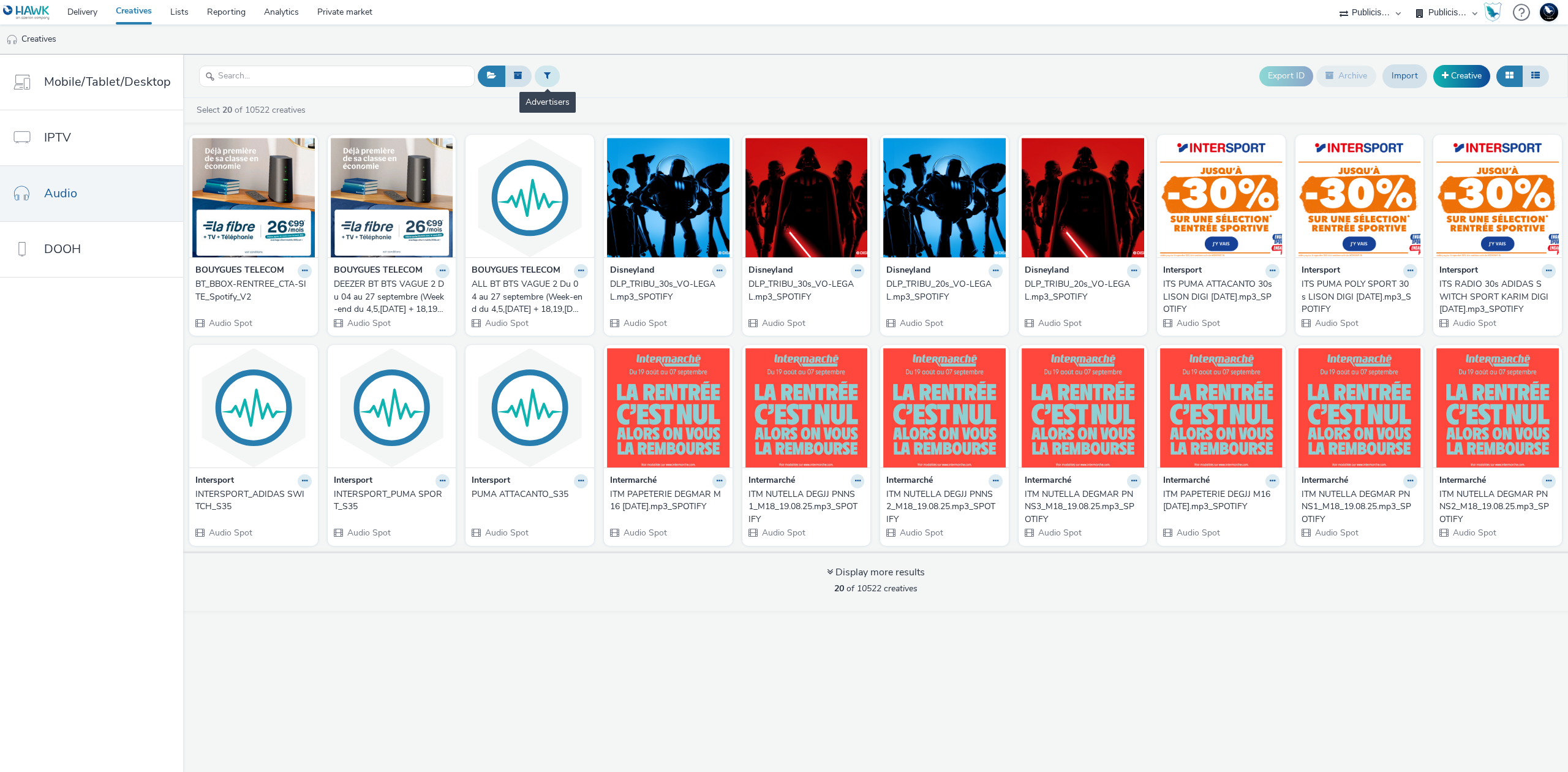
click at [535, 74] on button at bounding box center [547, 76] width 25 height 21
click at [614, 79] on div at bounding box center [609, 77] width 87 height 15
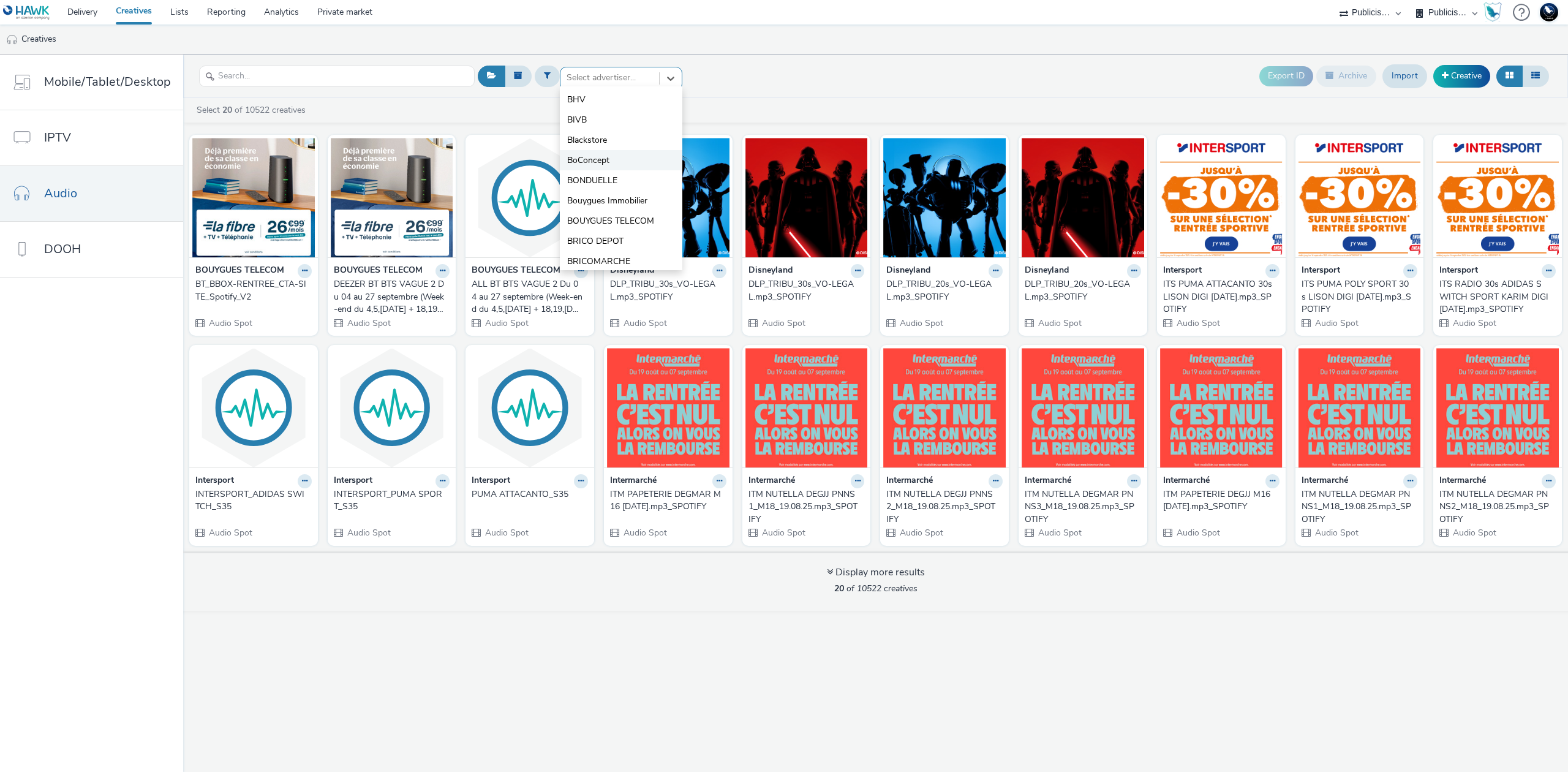
scroll to position [105, 0]
click at [620, 210] on span "BOUYGUES TELECOM" at bounding box center [611, 216] width 87 height 12
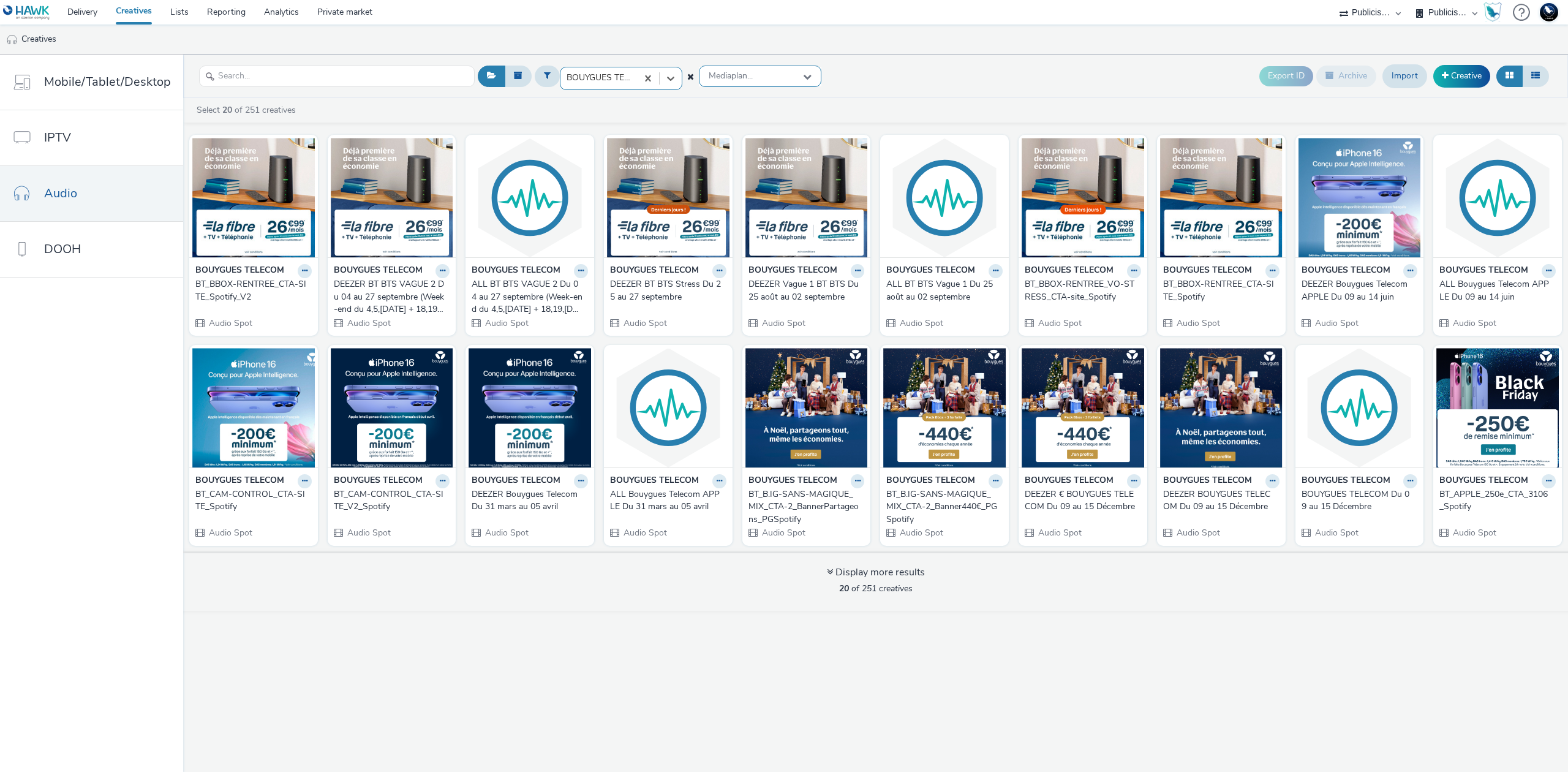
click at [751, 69] on div "Mediaplan..." at bounding box center [760, 77] width 122 height 21
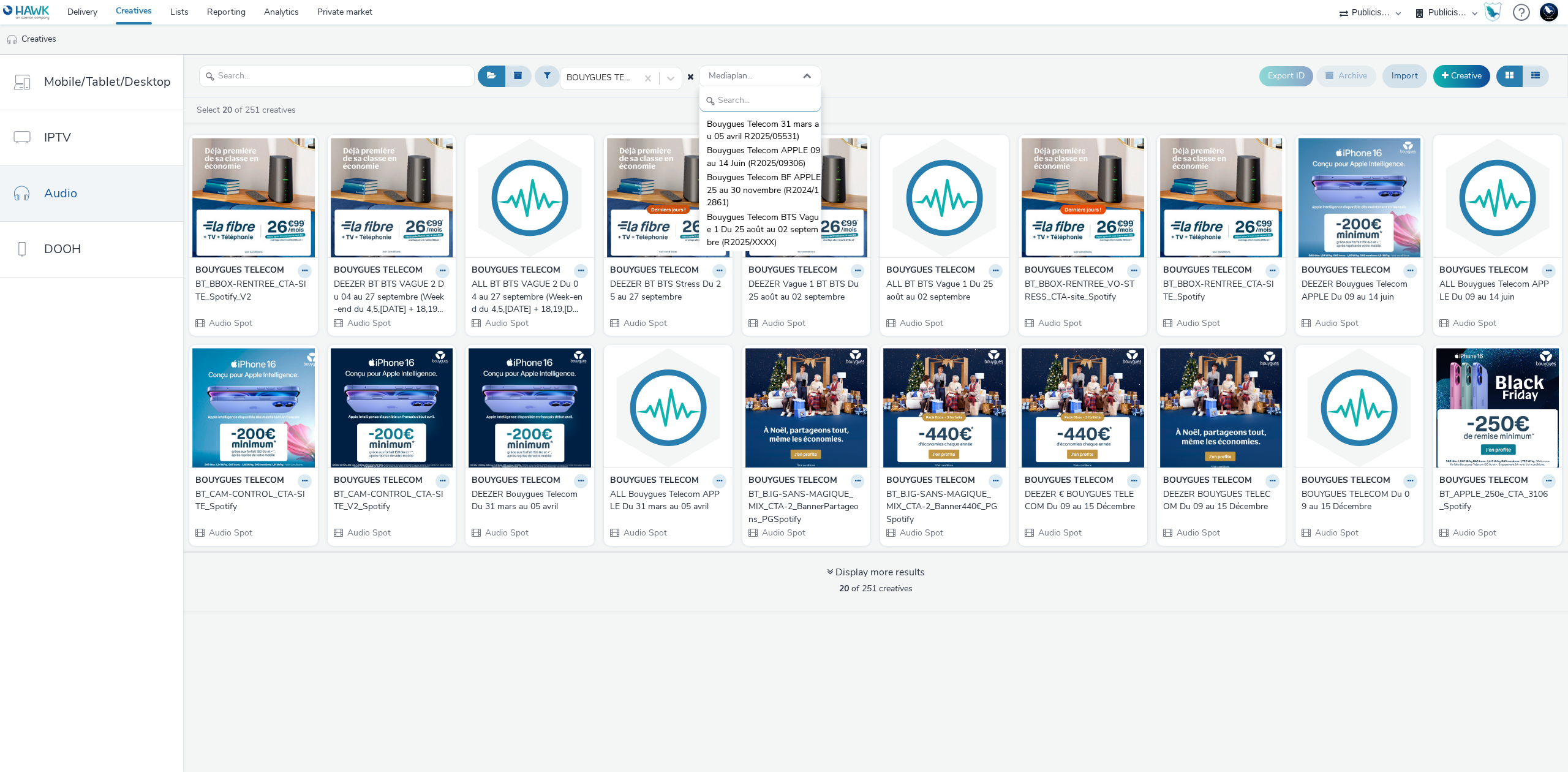
paste input "Bouygues Telecom BTS Vague 1 Du 25 août au 02 septembre (R2025/XXXX)"
type input "Bouygues Telecom BTS Vague 1 Du 25 août au 02 septembre (R2025/XXXX)"
click at [792, 126] on span "Bouygues Telecom BTS Vague 1 Du 25 août au 02 septembre (R2025/XXXX)" at bounding box center [763, 137] width 114 height 37
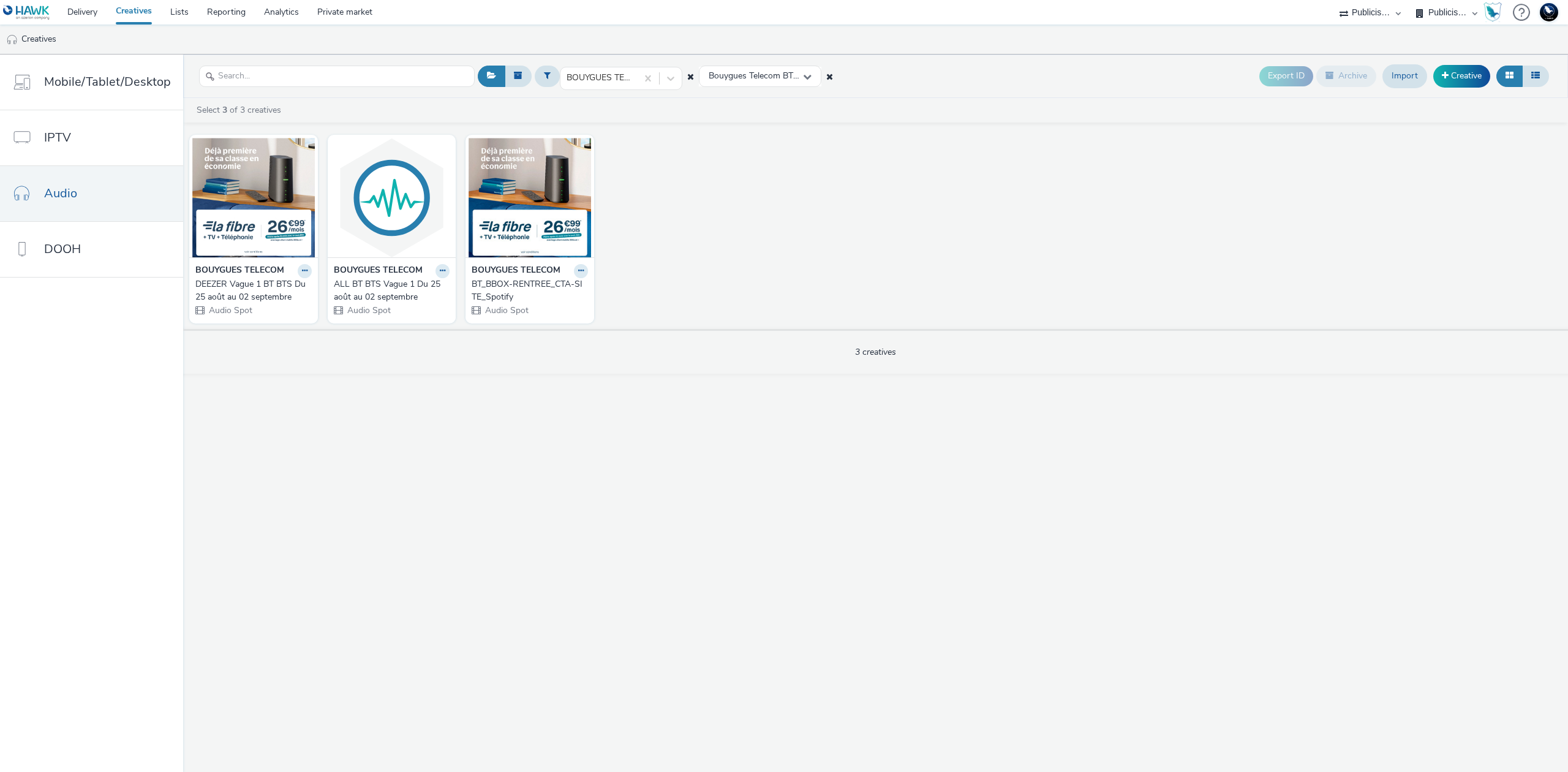
click at [828, 76] on icon at bounding box center [829, 77] width 6 height 9
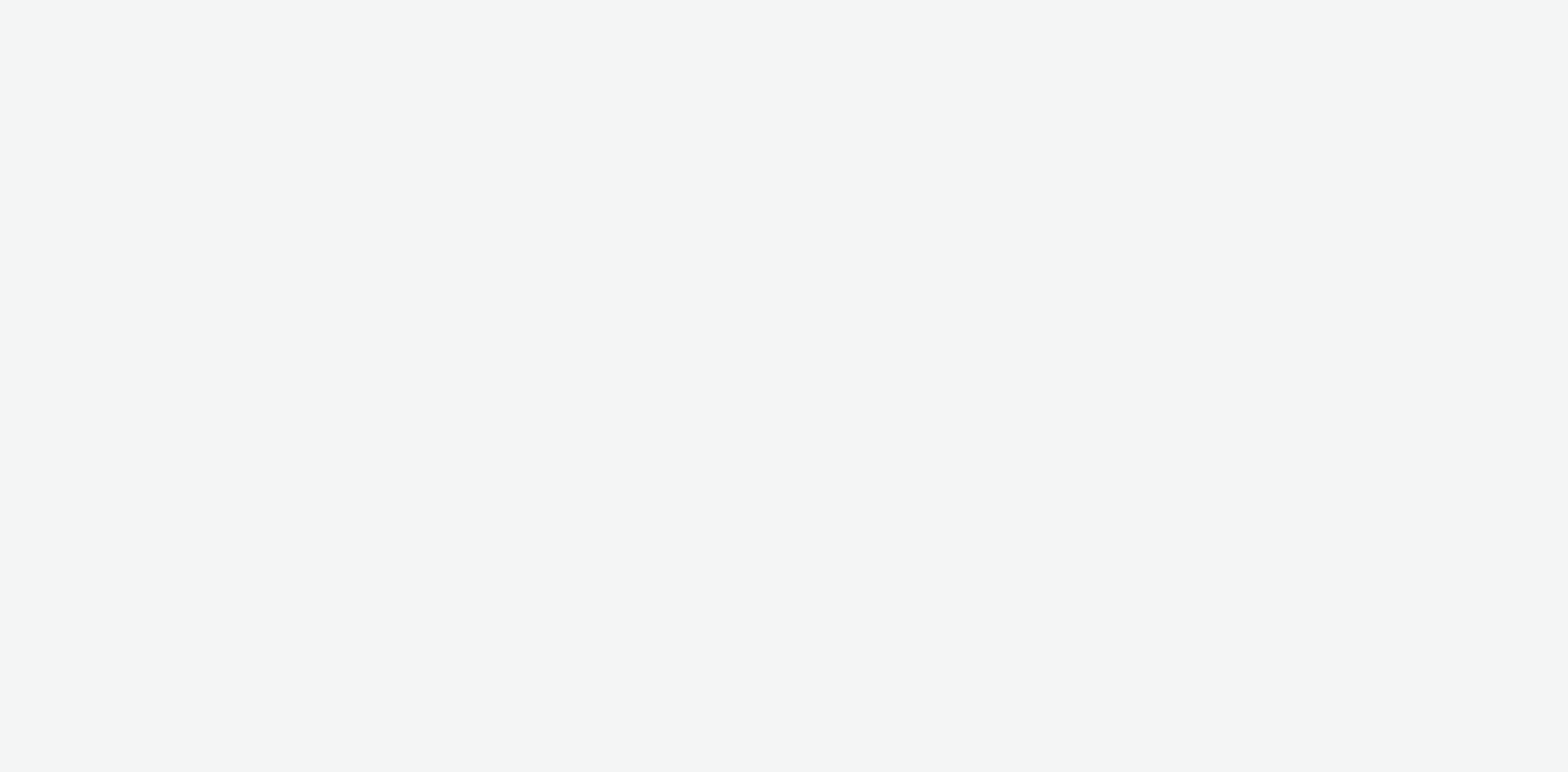
select select "d07aba32-d775-4fed-a722-f10c6504dd64"
select select "f97d6638-e0a1-4f7a-bf46-55015878e29e"
select select "d07aba32-d775-4fed-a722-f10c6504dd64"
select select "f97d6638-e0a1-4f7a-bf46-55015878e29e"
select select "d07aba32-d775-4fed-a722-f10c6504dd64"
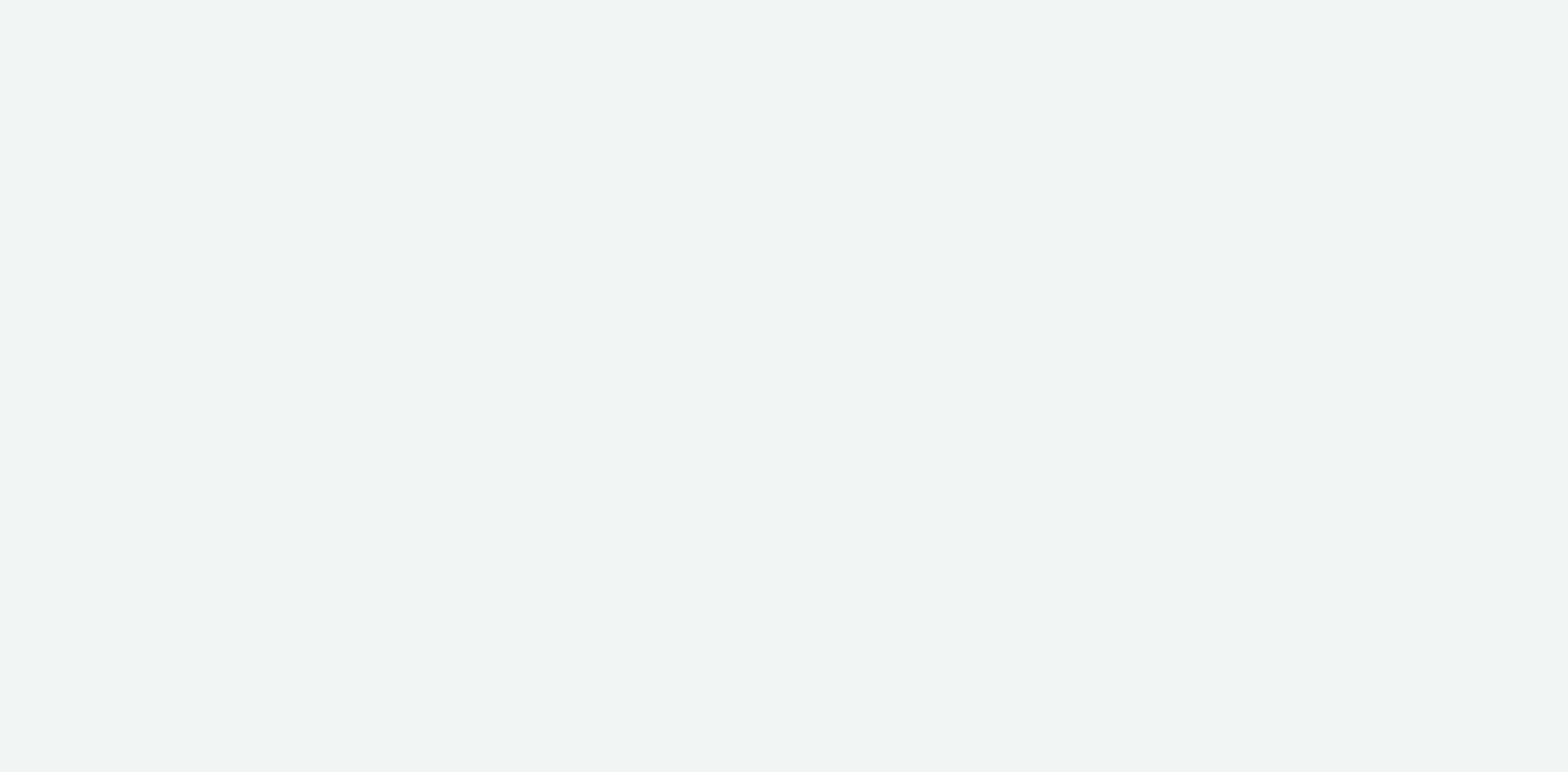
select select "f97d6638-e0a1-4f7a-bf46-55015878e29e"
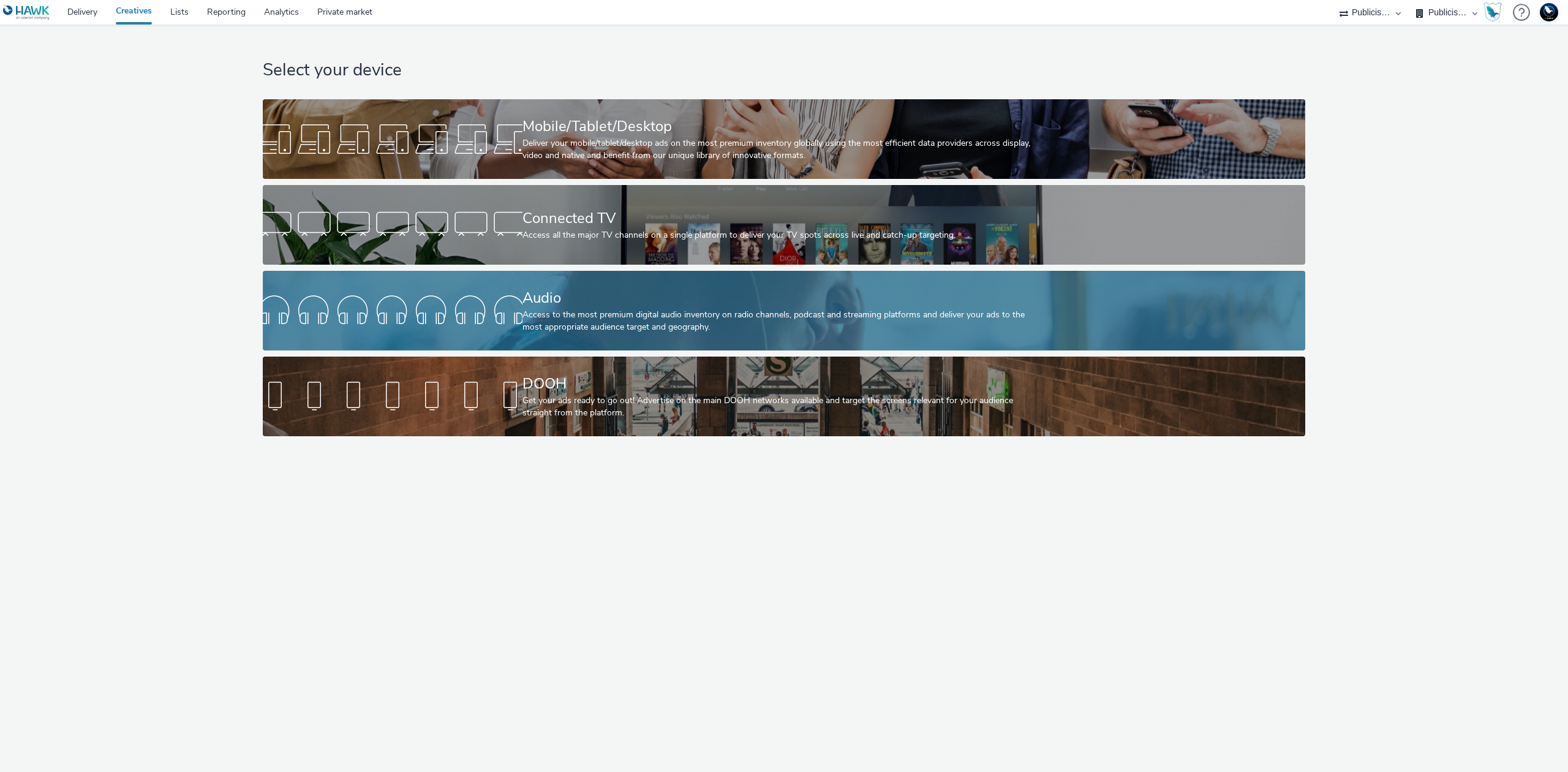
click at [783, 307] on div "Audio" at bounding box center [781, 298] width 519 height 21
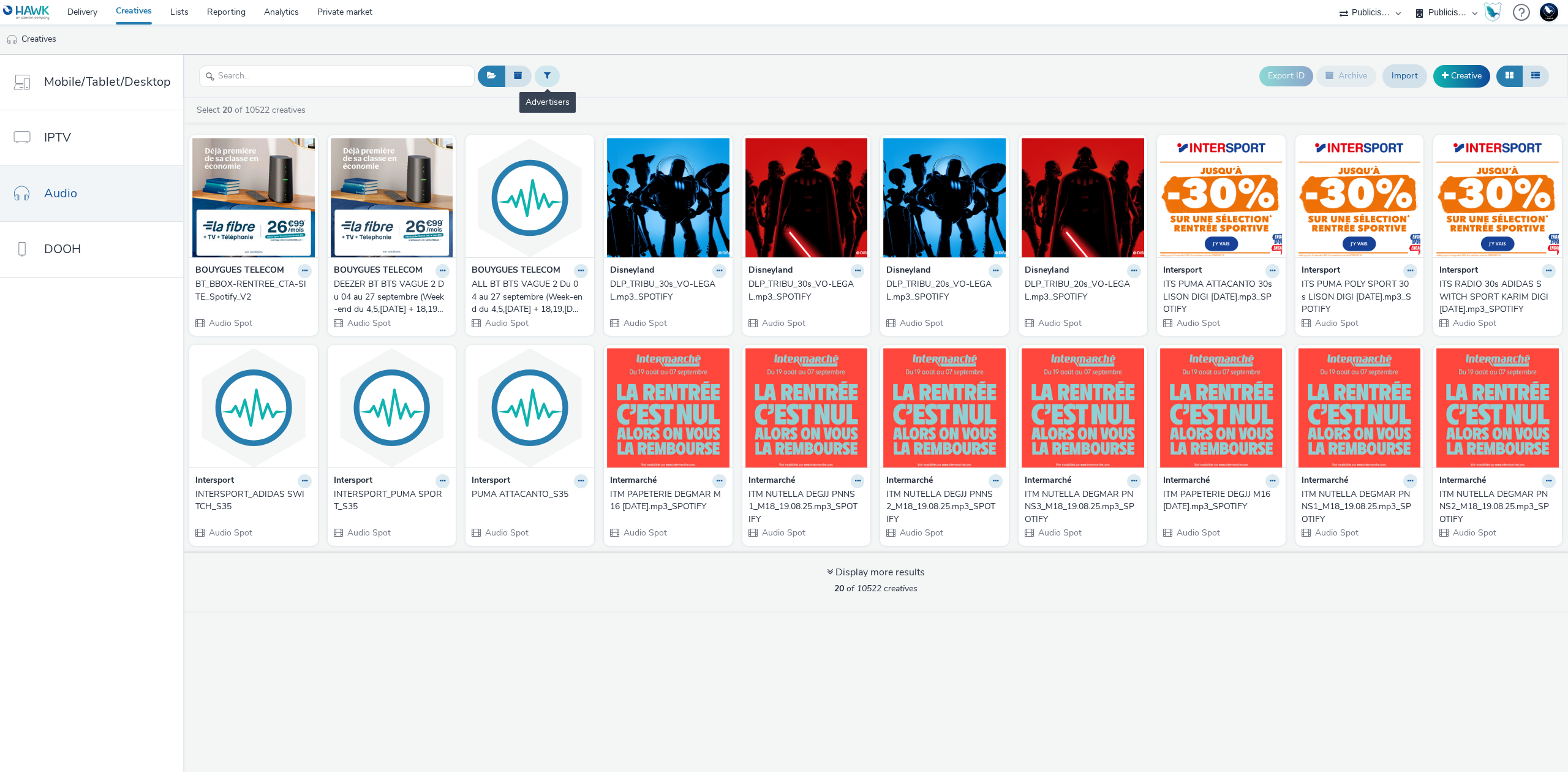
click at [545, 67] on button at bounding box center [547, 76] width 25 height 21
click at [582, 74] on div at bounding box center [609, 77] width 87 height 15
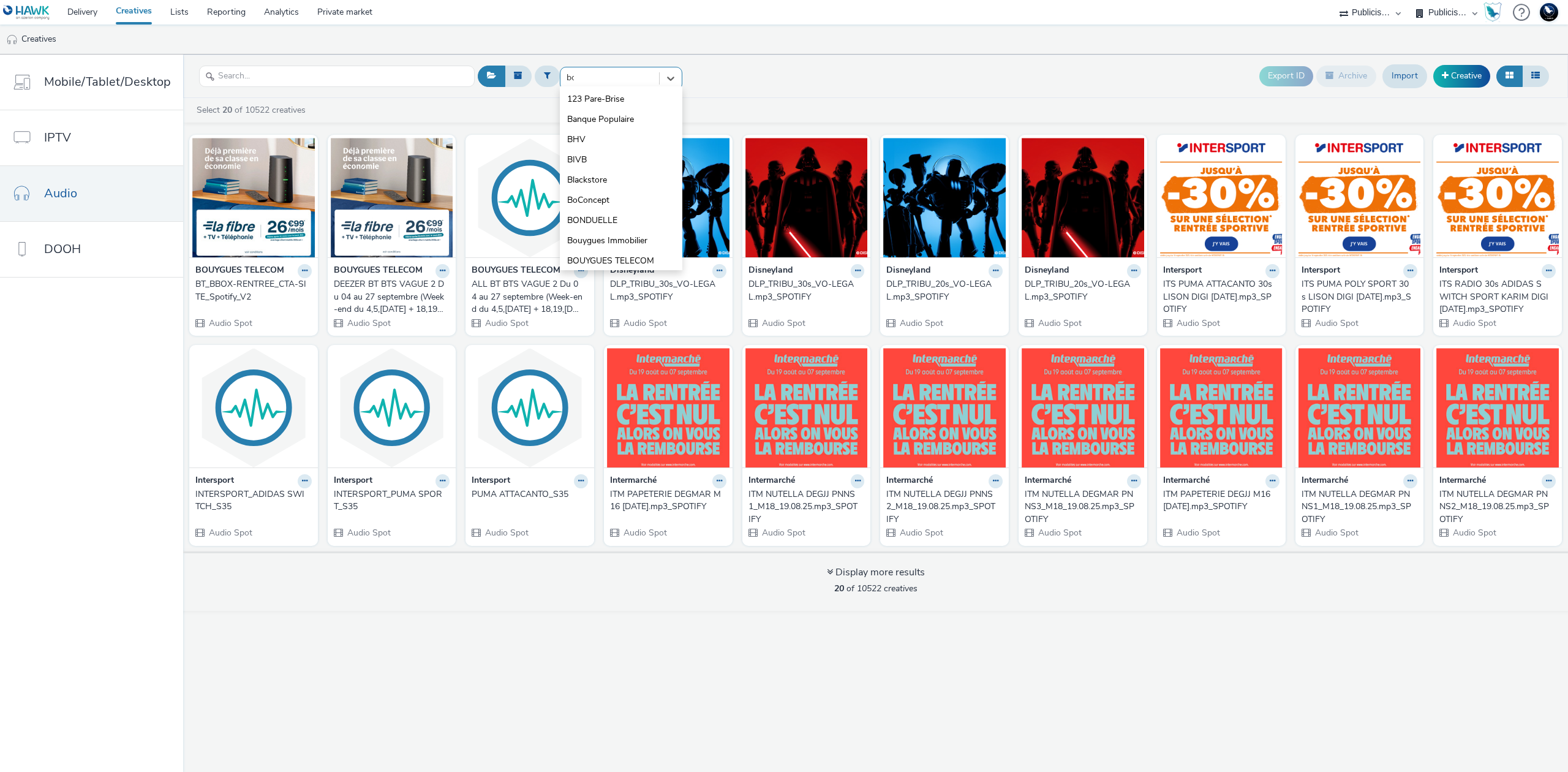
type input "bou"
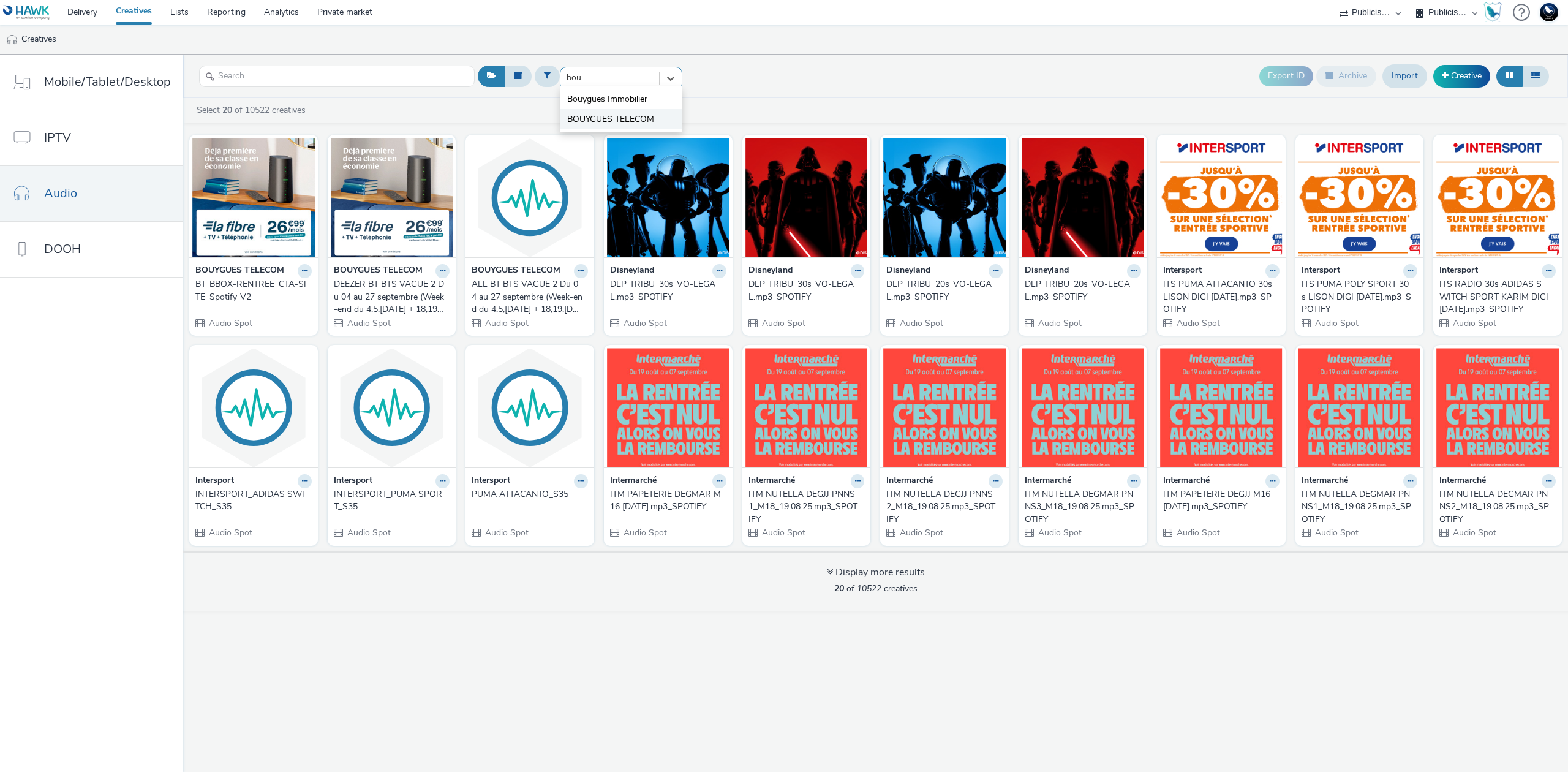
click at [609, 117] on span "BOUYGUES TELECOM" at bounding box center [611, 119] width 87 height 12
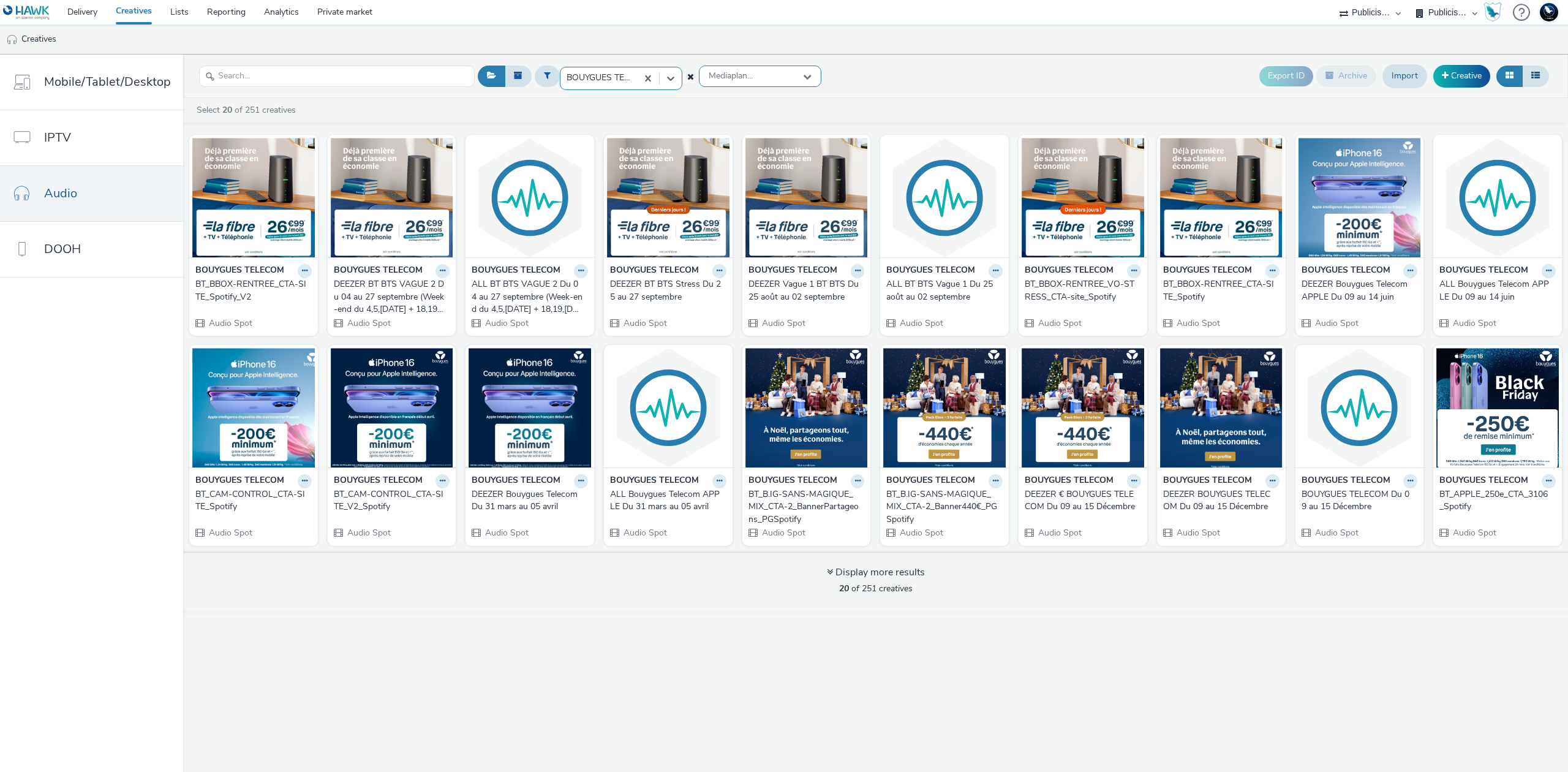
click at [763, 83] on div "Mediaplan..." at bounding box center [760, 77] width 122 height 21
type input "Bouygues Telecom BTS Vague 1 Du 25 août au 02 septembre (R2025/XXXX)"
click at [785, 135] on span "Bouygues Telecom BTS Vague 1 Du 25 août au 02 septembre (R2025/XXXX)" at bounding box center [763, 137] width 114 height 37
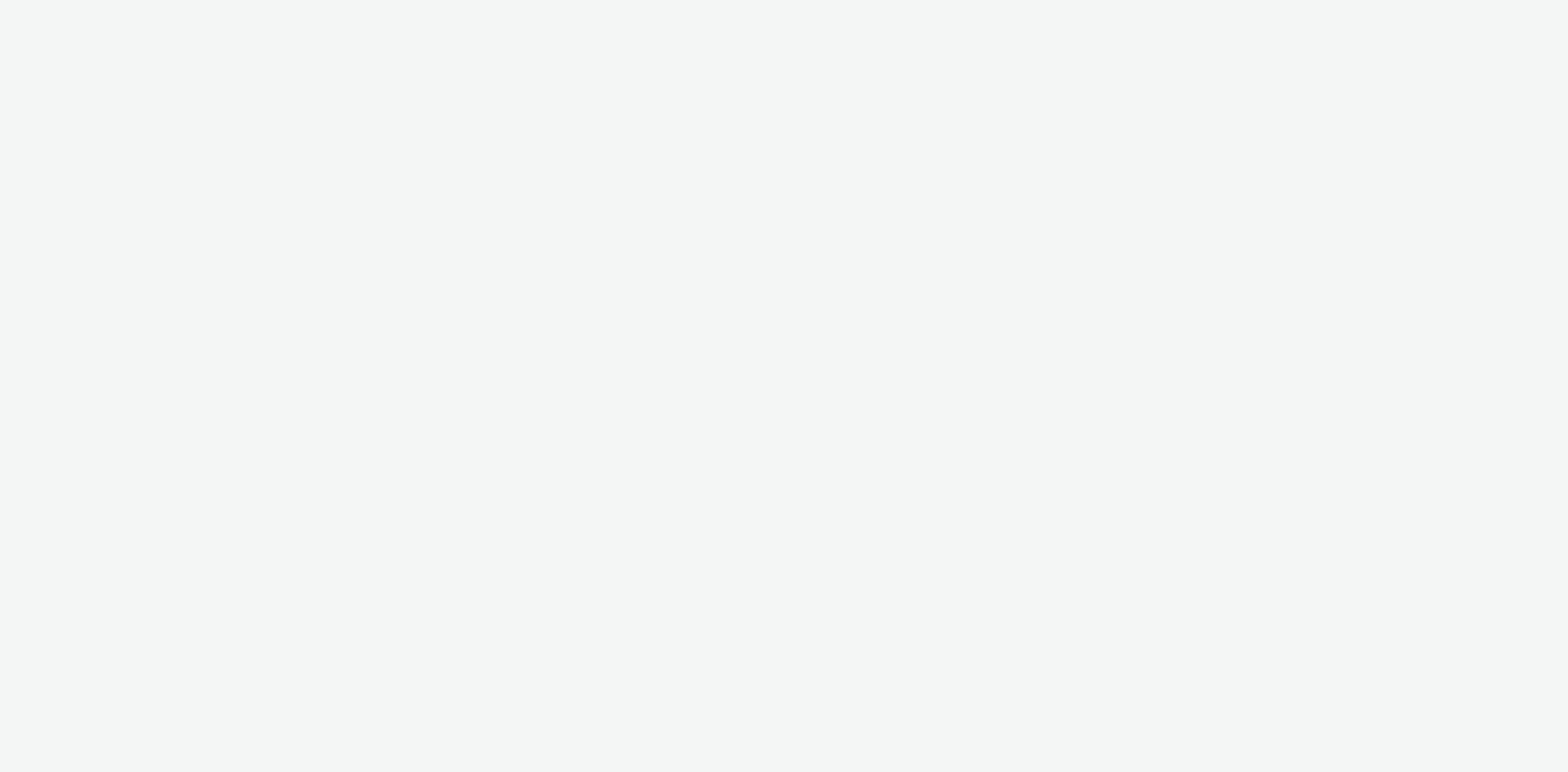
select select "d07aba32-d775-4fed-a722-f10c6504dd64"
select select "f97d6638-e0a1-4f7a-bf46-55015878e29e"
